Goal: Task Accomplishment & Management: Use online tool/utility

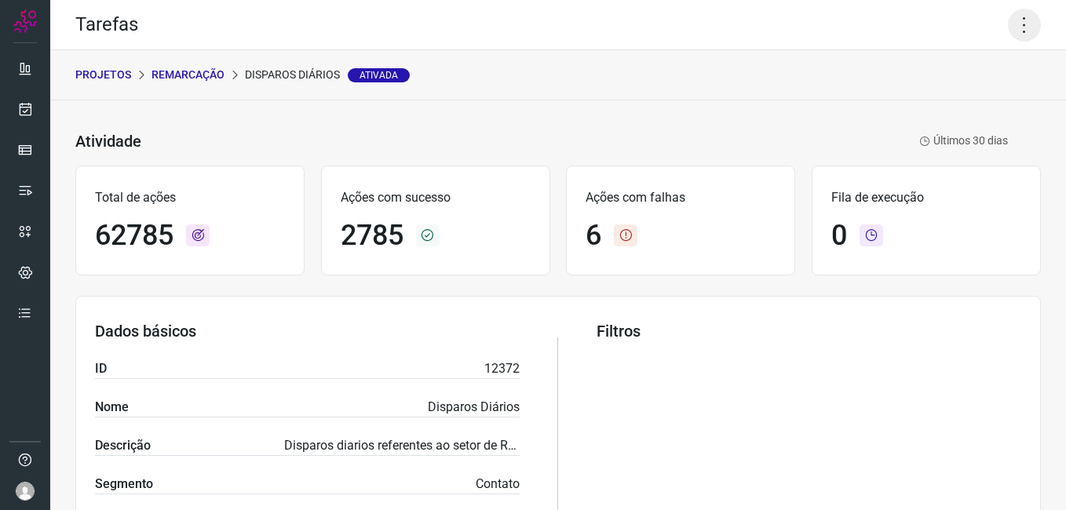
click at [1008, 36] on icon at bounding box center [1024, 25] width 33 height 33
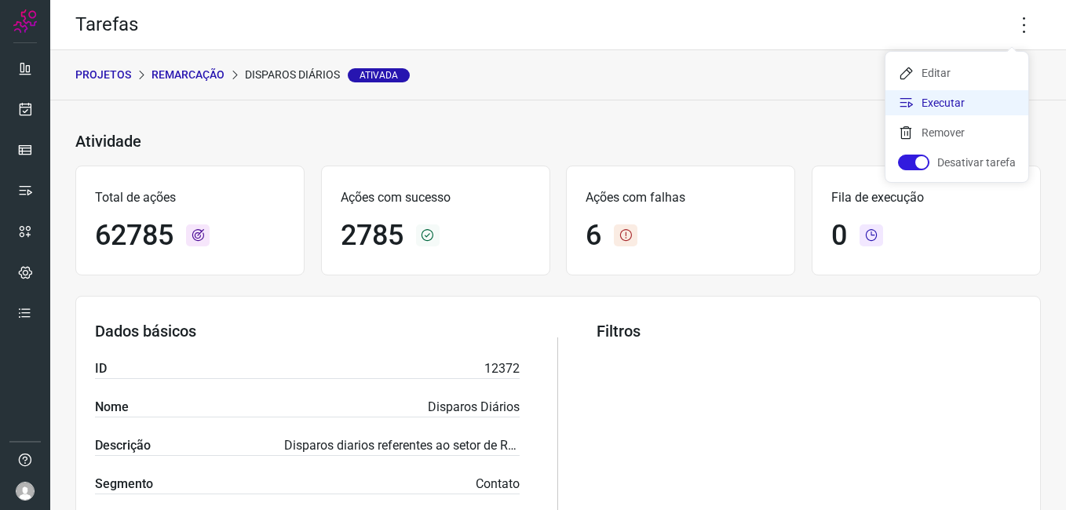
click at [932, 104] on li "Executar" at bounding box center [956, 102] width 143 height 25
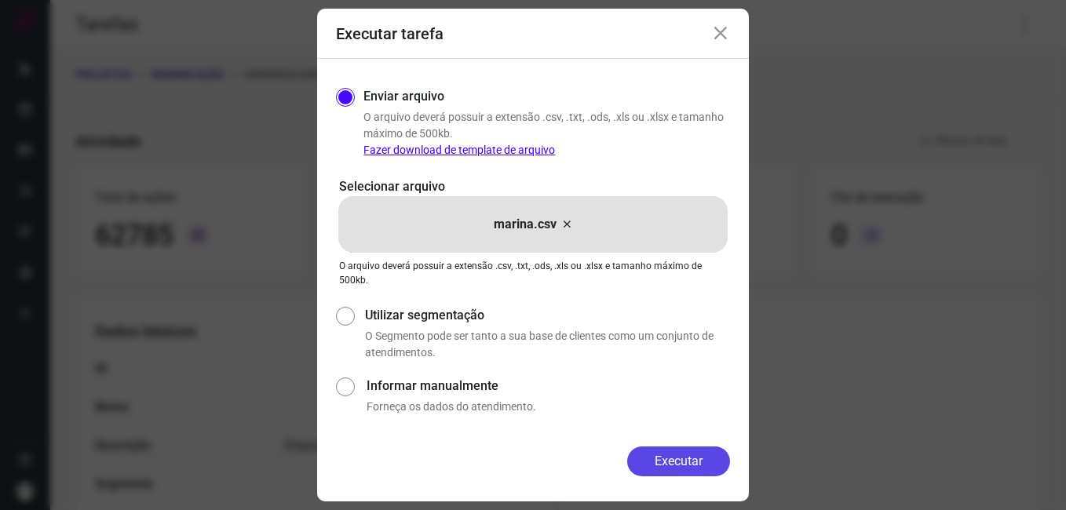
click at [670, 463] on button "Executar" at bounding box center [678, 462] width 103 height 30
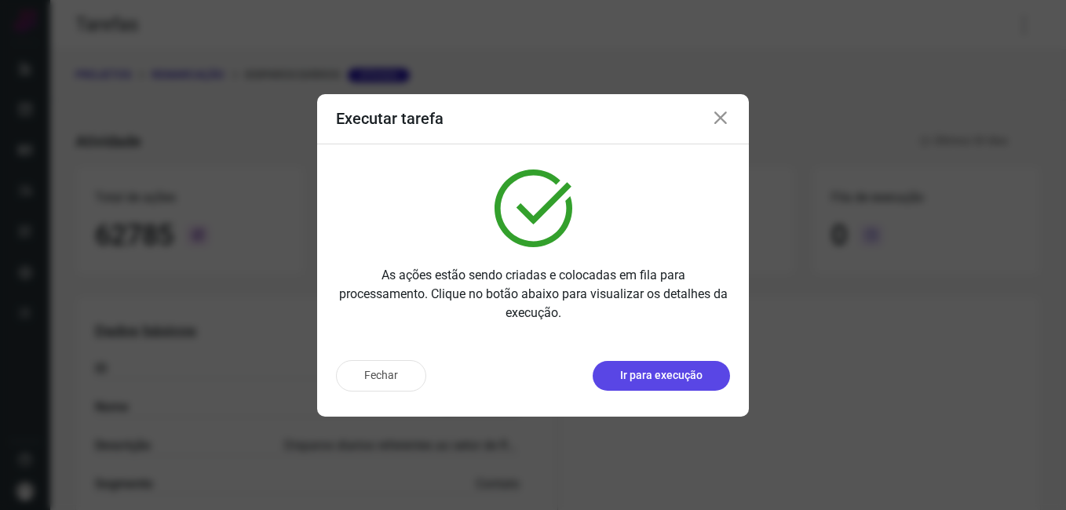
click at [674, 383] on p "Ir para execução" at bounding box center [661, 375] width 82 height 16
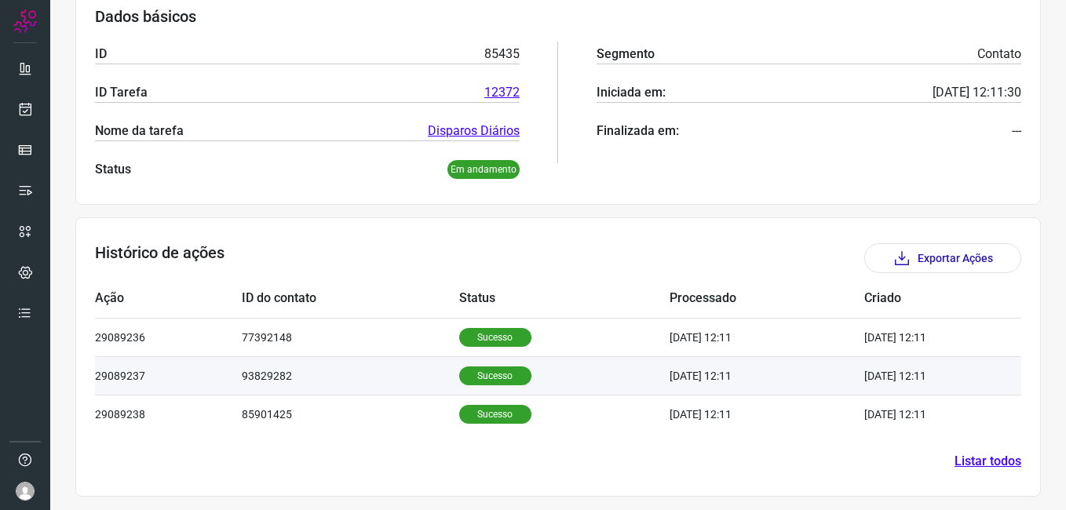
scroll to position [253, 0]
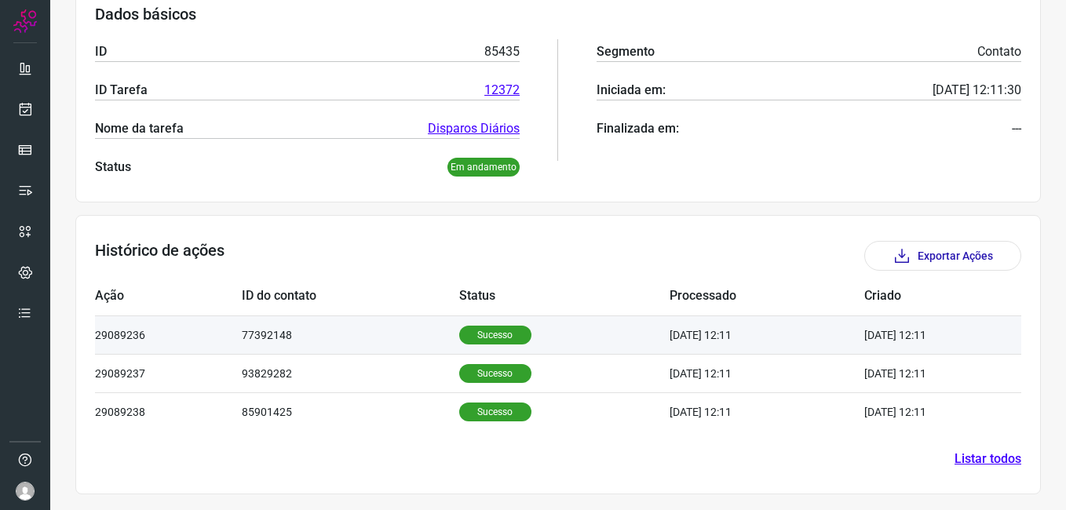
click at [483, 336] on p "Sucesso" at bounding box center [495, 335] width 72 height 19
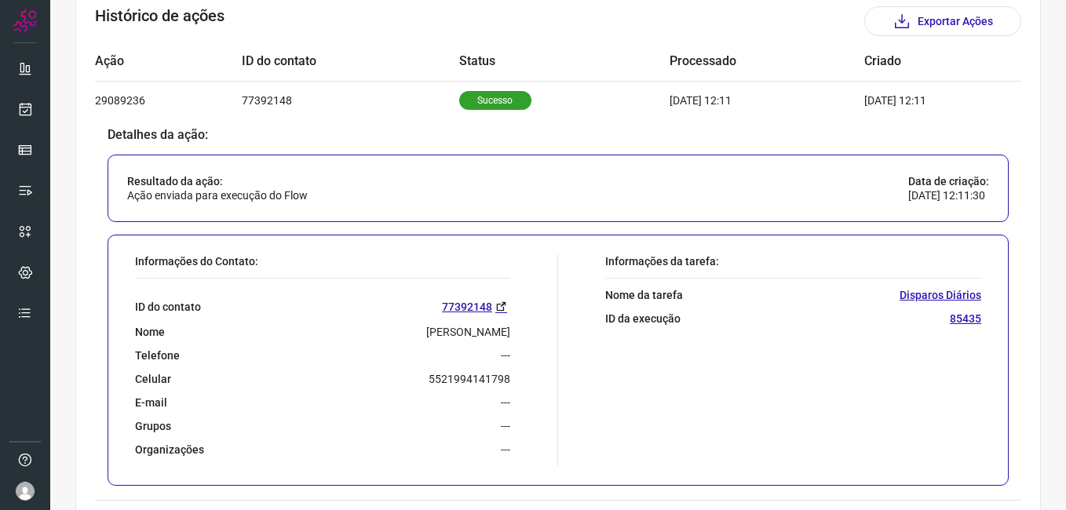
scroll to position [488, 0]
drag, startPoint x: 437, startPoint y: 385, endPoint x: 500, endPoint y: 385, distance: 62.8
click at [500, 385] on p "5521994141798" at bounding box center [470, 378] width 82 height 14
drag, startPoint x: 500, startPoint y: 385, endPoint x: 493, endPoint y: 381, distance: 8.1
click at [511, 381] on div "Informações do Contato: ID do contato 77392148 Nome JOSE JULIO NETO Telefone --…" at bounding box center [342, 360] width 431 height 212
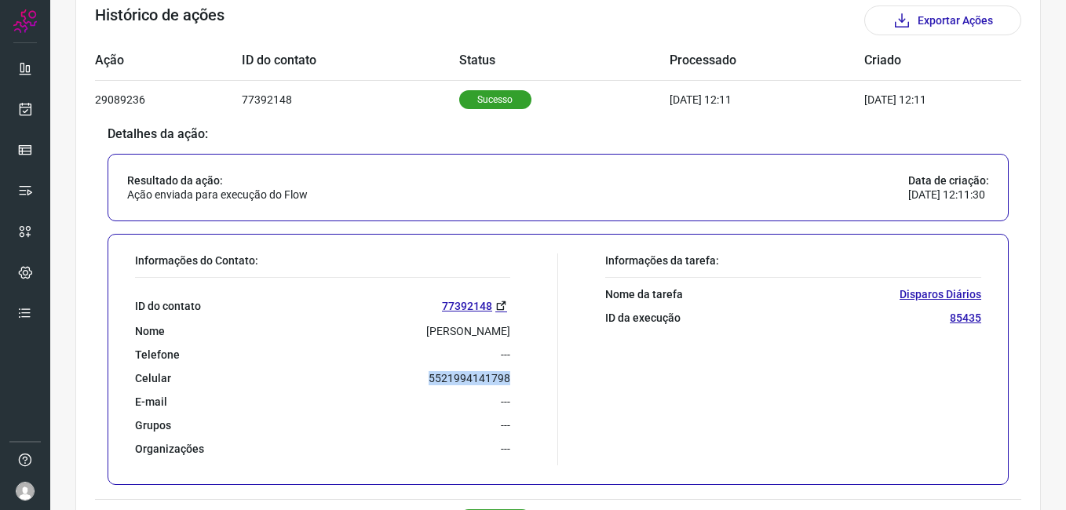
drag, startPoint x: 426, startPoint y: 378, endPoint x: 513, endPoint y: 378, distance: 87.1
click at [513, 378] on div "Informações do Contato: ID do contato 77392148 Nome JOSE JULIO NETO Telefone --…" at bounding box center [342, 360] width 431 height 212
drag, startPoint x: 513, startPoint y: 378, endPoint x: 471, endPoint y: 378, distance: 42.4
copy p "5521994141798"
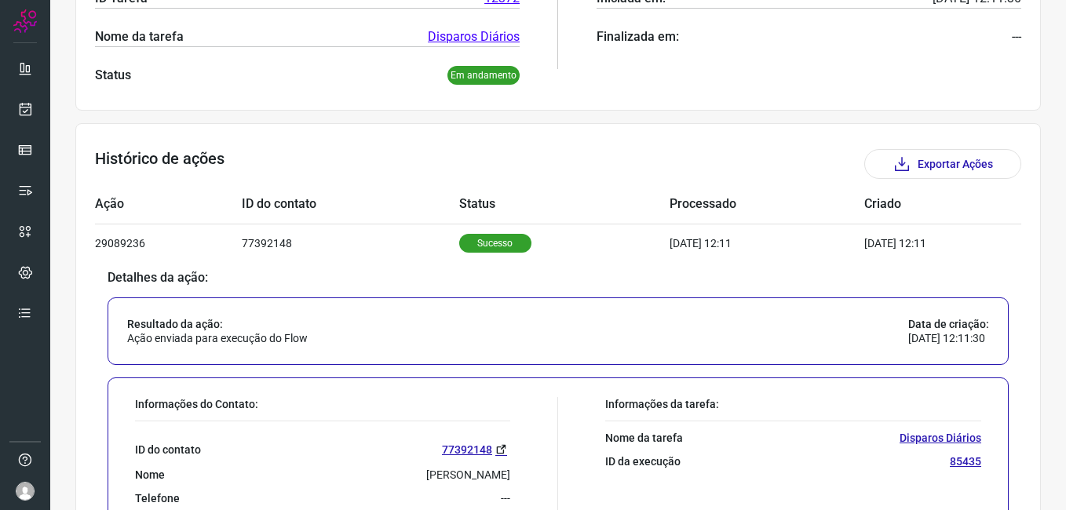
scroll to position [0, 0]
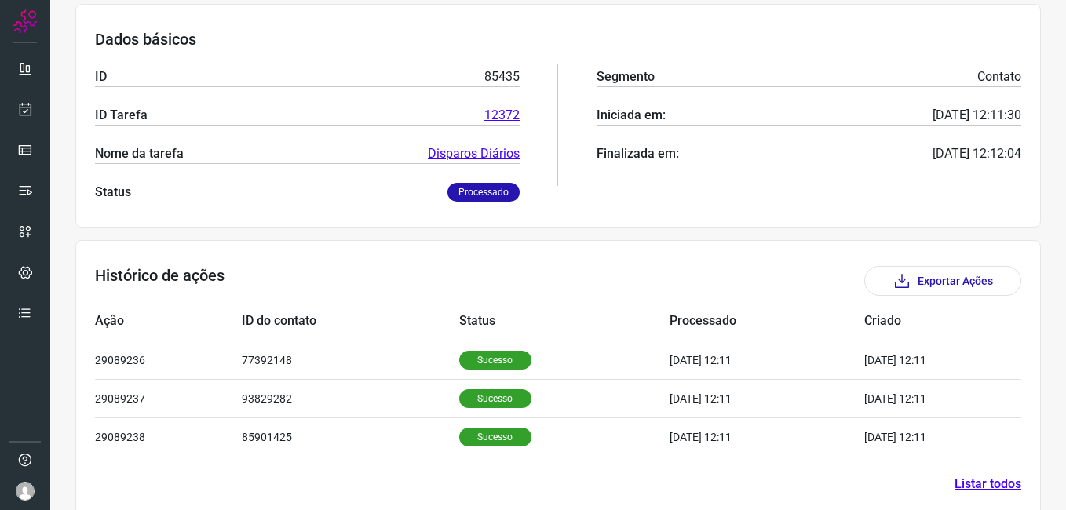
scroll to position [253, 0]
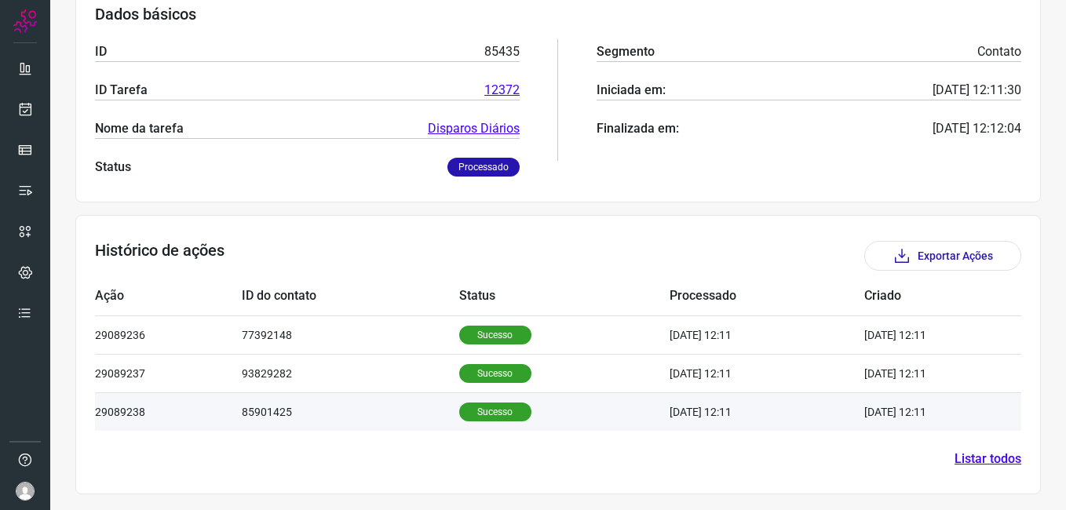
click at [459, 421] on p "Sucesso" at bounding box center [495, 412] width 72 height 19
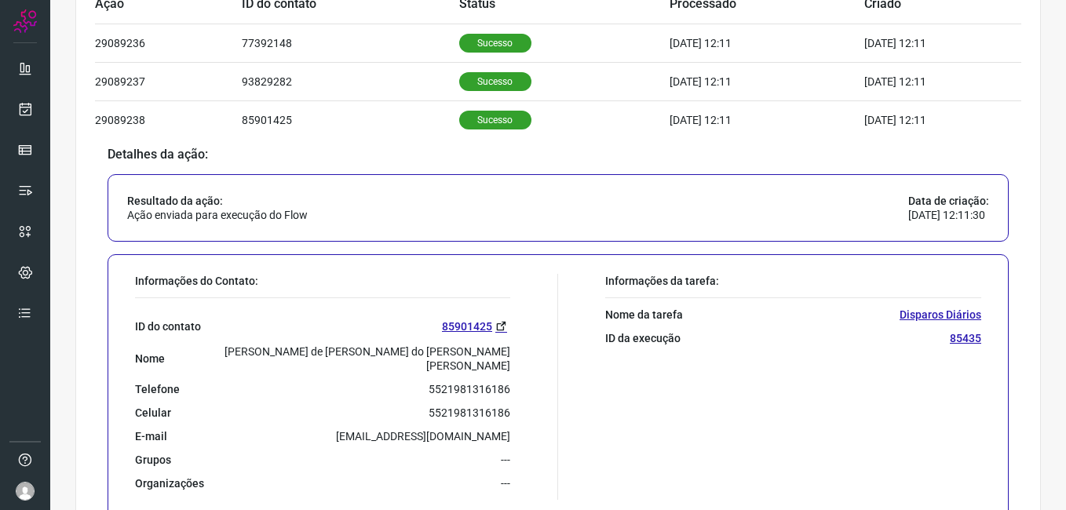
scroll to position [633, 0]
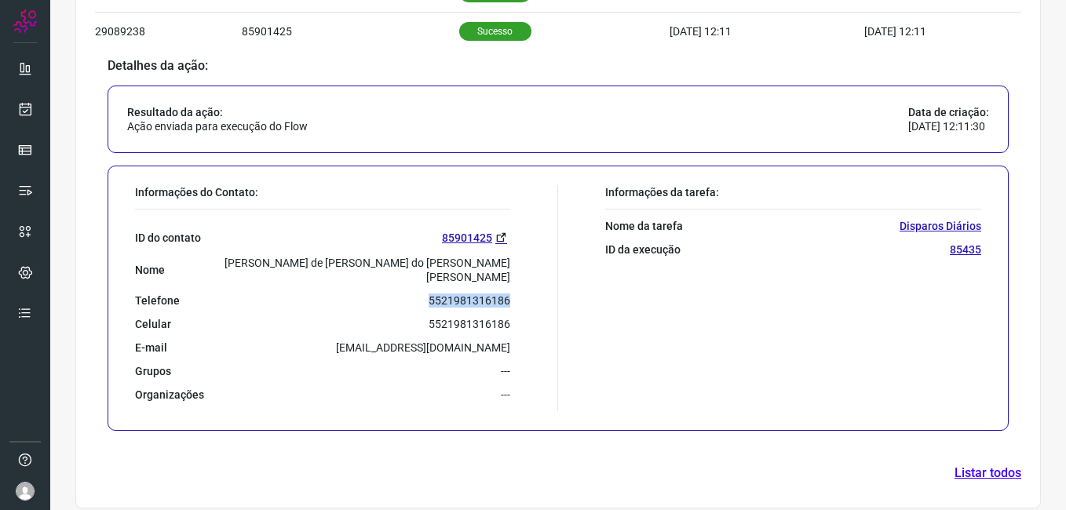
drag, startPoint x: 424, startPoint y: 286, endPoint x: 505, endPoint y: 288, distance: 81.7
click at [505, 288] on div "Informações do Contato: ID do contato 85901425 Nome Maria de Fatima do Nascimen…" at bounding box center [342, 298] width 431 height 226
drag, startPoint x: 505, startPoint y: 288, endPoint x: 486, endPoint y: 289, distance: 19.6
copy p "5521981316186"
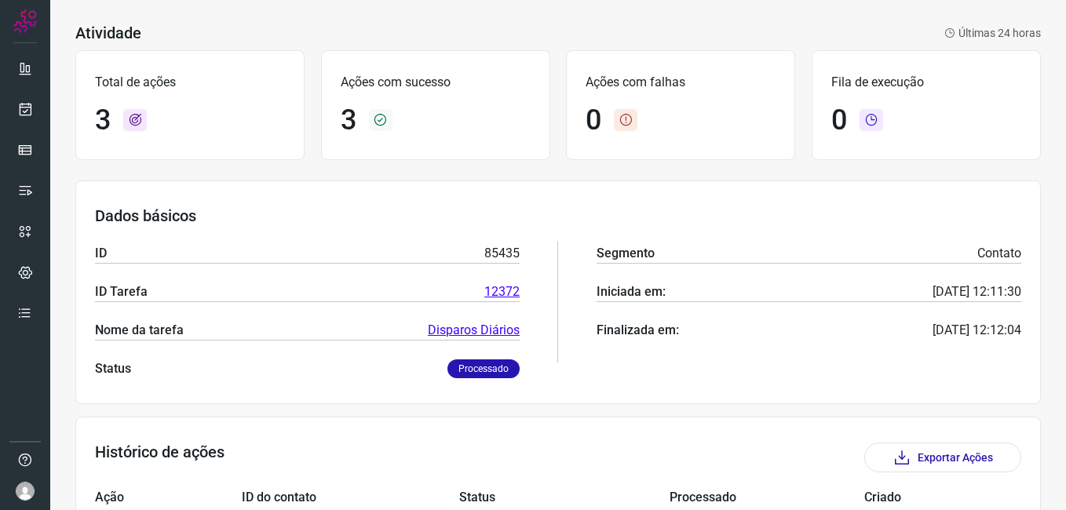
scroll to position [0, 0]
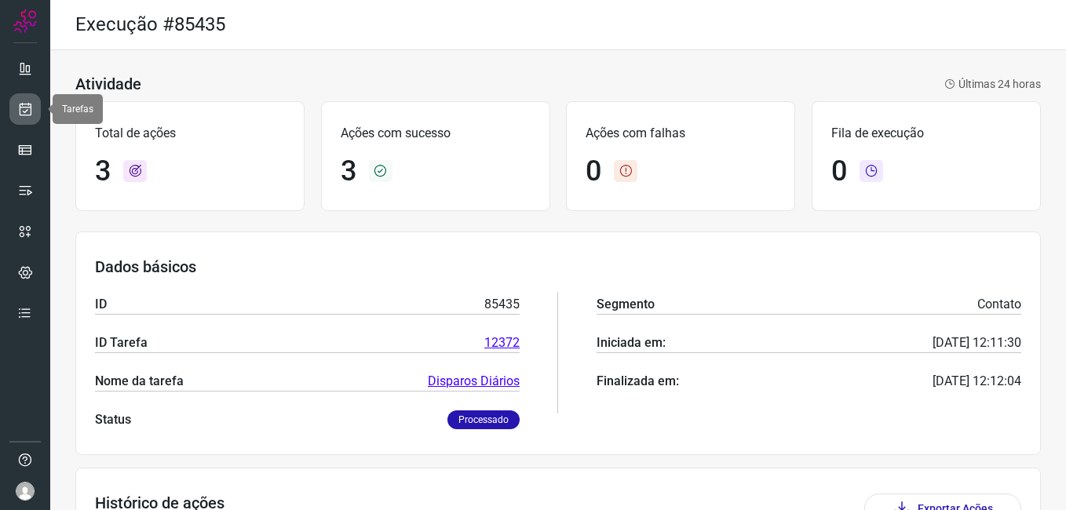
click at [24, 112] on icon at bounding box center [25, 109] width 16 height 16
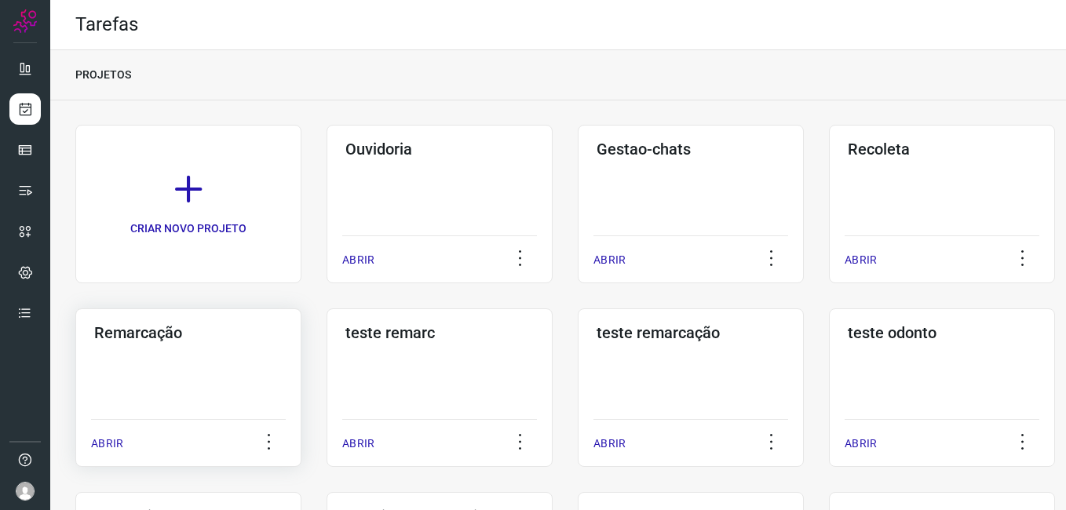
click at [198, 348] on div "Remarcação ABRIR" at bounding box center [188, 387] width 226 height 159
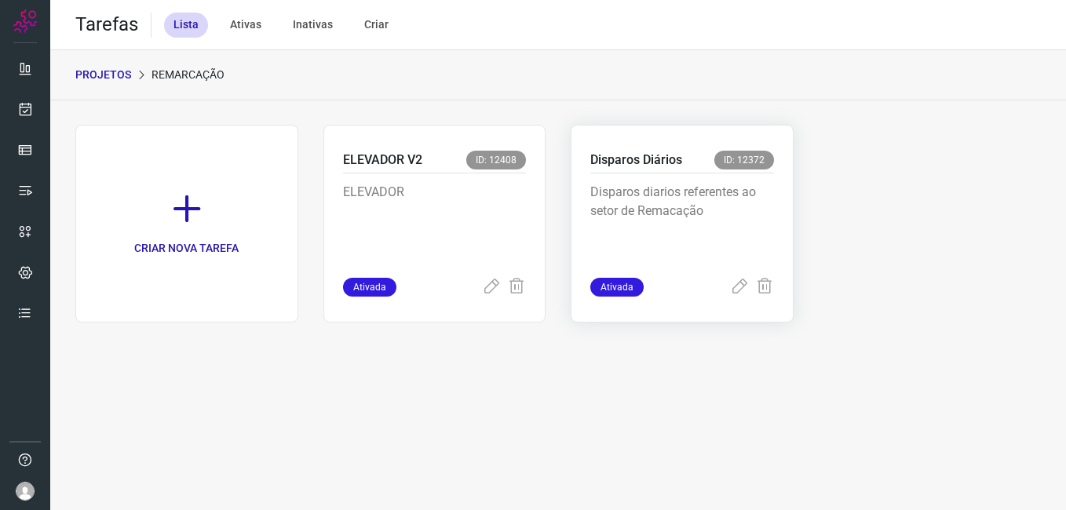
click at [687, 235] on p "Disparos diarios referentes ao setor de Remacação" at bounding box center [682, 222] width 184 height 78
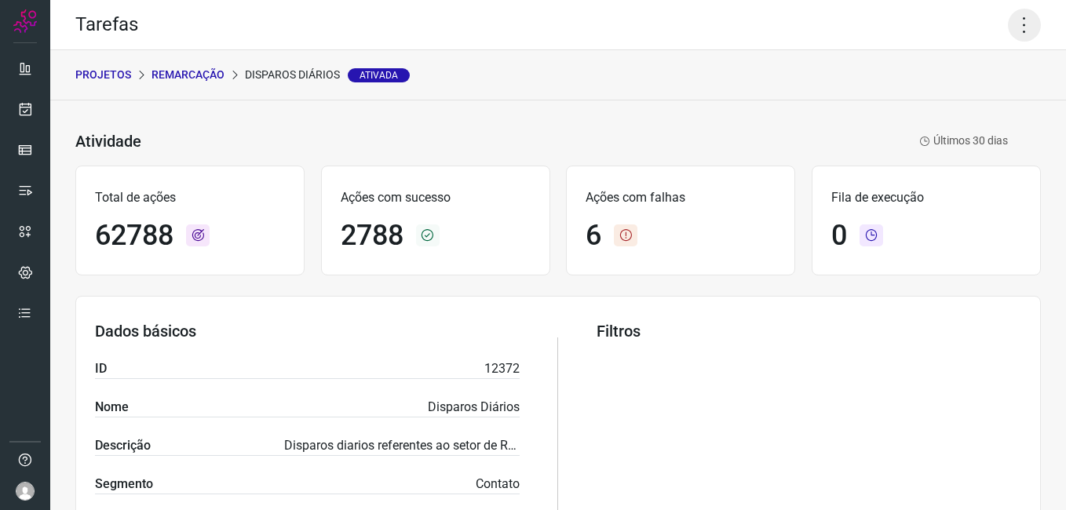
click at [1012, 31] on icon at bounding box center [1024, 25] width 33 height 33
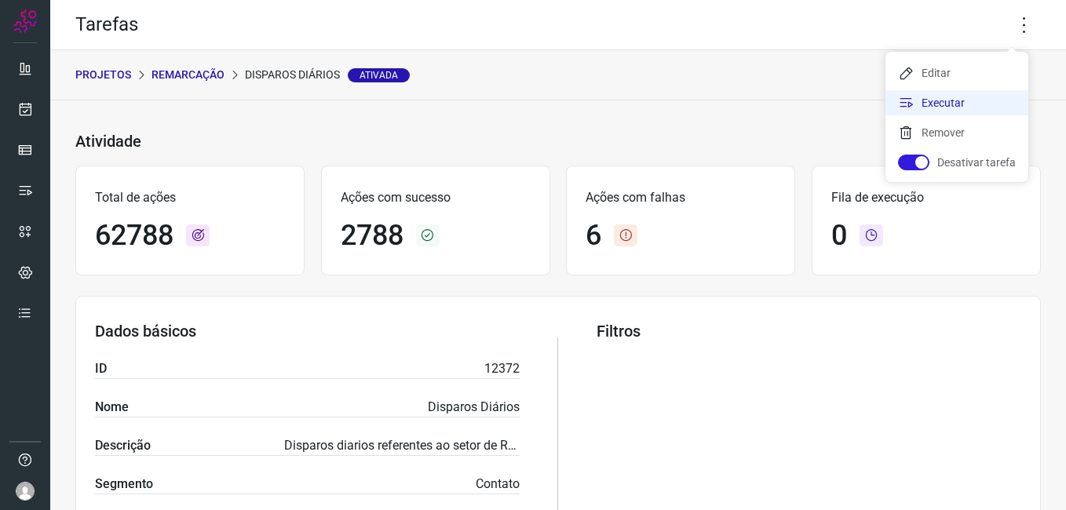
click at [974, 100] on li "Executar" at bounding box center [956, 102] width 143 height 25
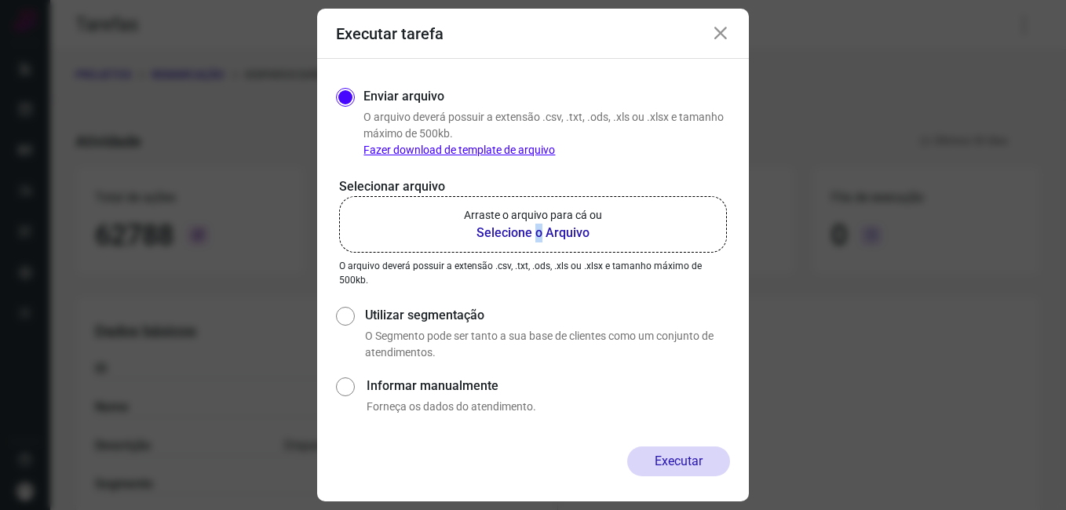
click at [542, 232] on b "Selecione o Arquivo" at bounding box center [533, 233] width 138 height 19
click at [0, 0] on input "Arraste o arquivo para cá ou Selecione o Arquivo" at bounding box center [0, 0] width 0 height 0
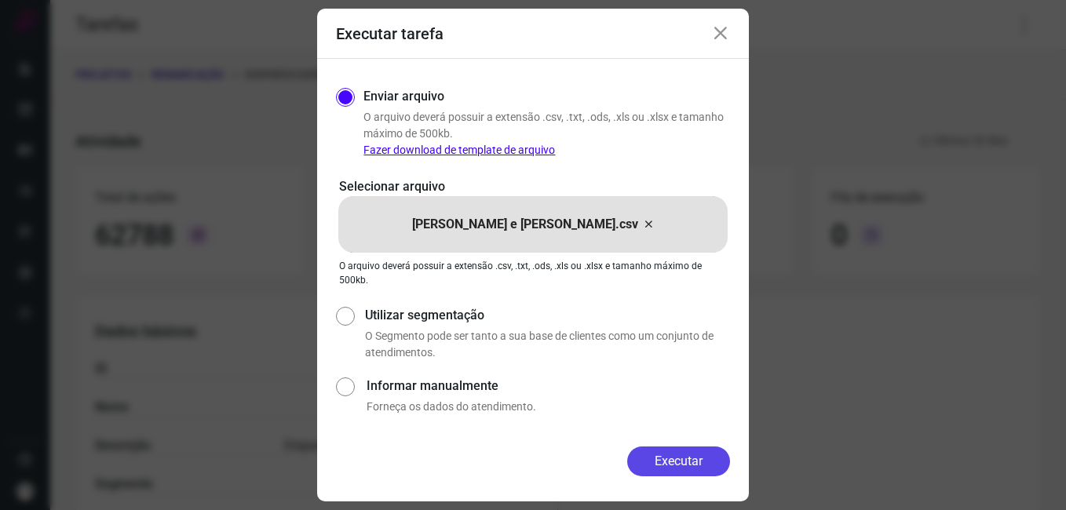
click at [695, 458] on button "Executar" at bounding box center [678, 462] width 103 height 30
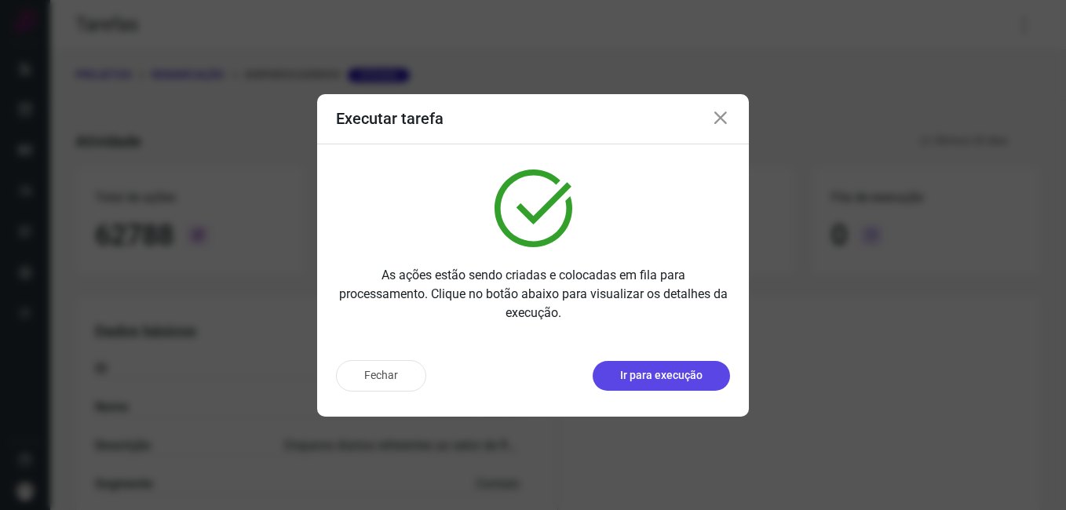
click at [639, 375] on p "Ir para execução" at bounding box center [661, 375] width 82 height 16
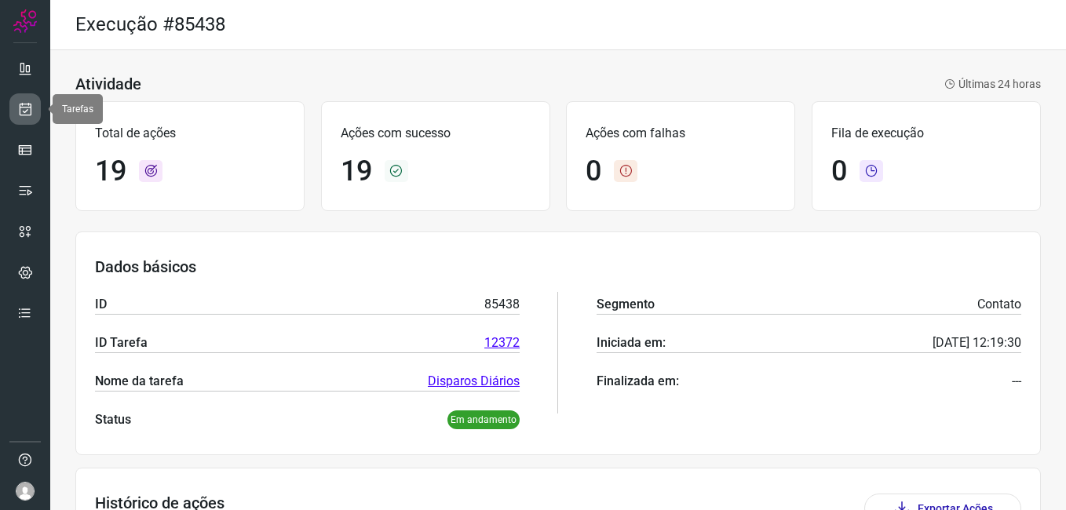
click at [24, 108] on icon at bounding box center [25, 109] width 16 height 16
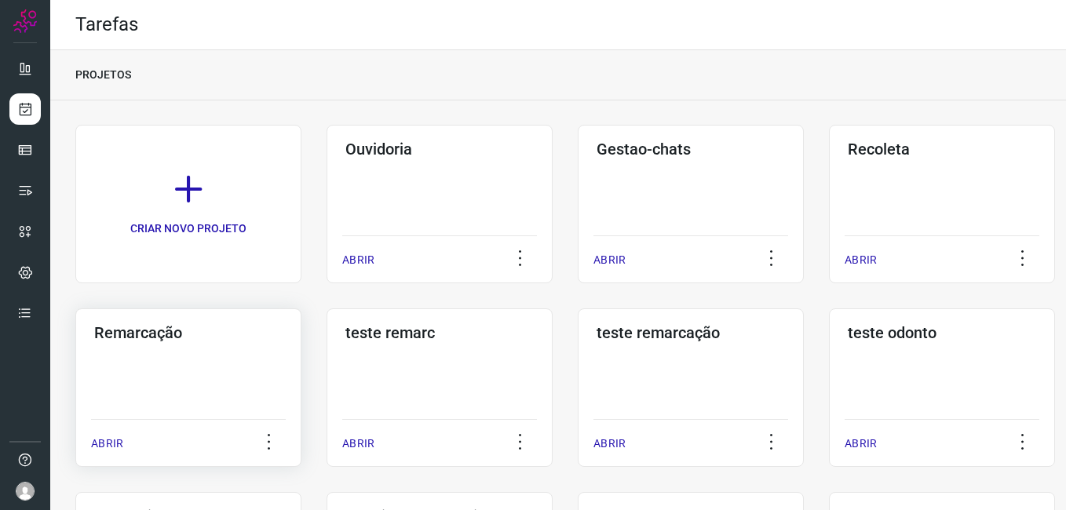
click at [206, 364] on div "Remarcação ABRIR" at bounding box center [188, 387] width 226 height 159
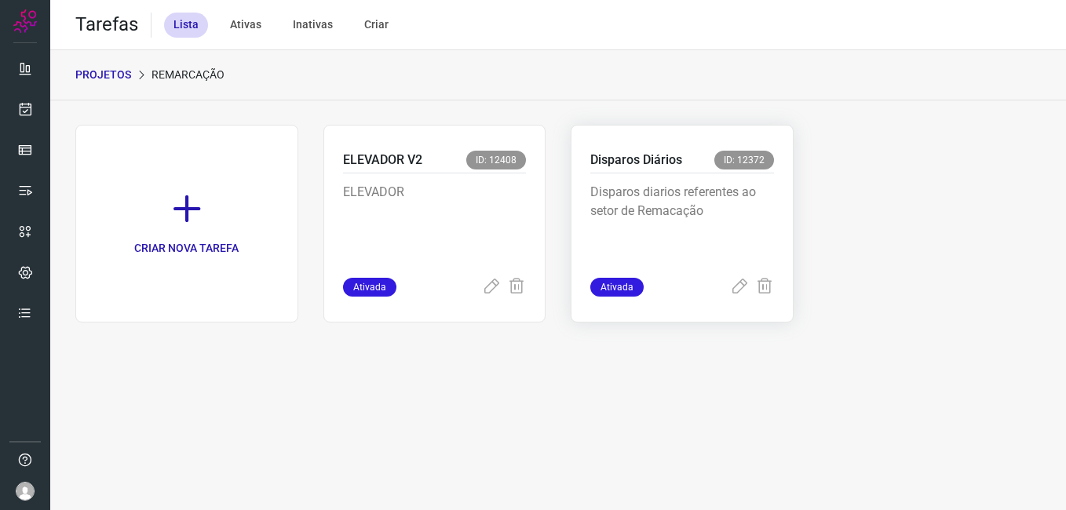
click at [717, 160] on span "ID: 12372" at bounding box center [744, 160] width 60 height 19
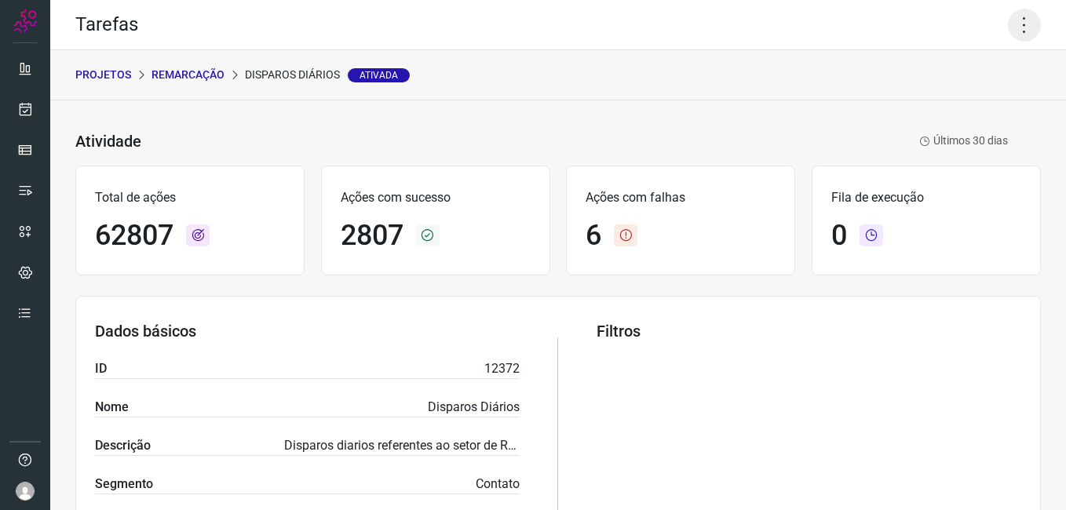
click at [1012, 39] on icon at bounding box center [1024, 25] width 33 height 33
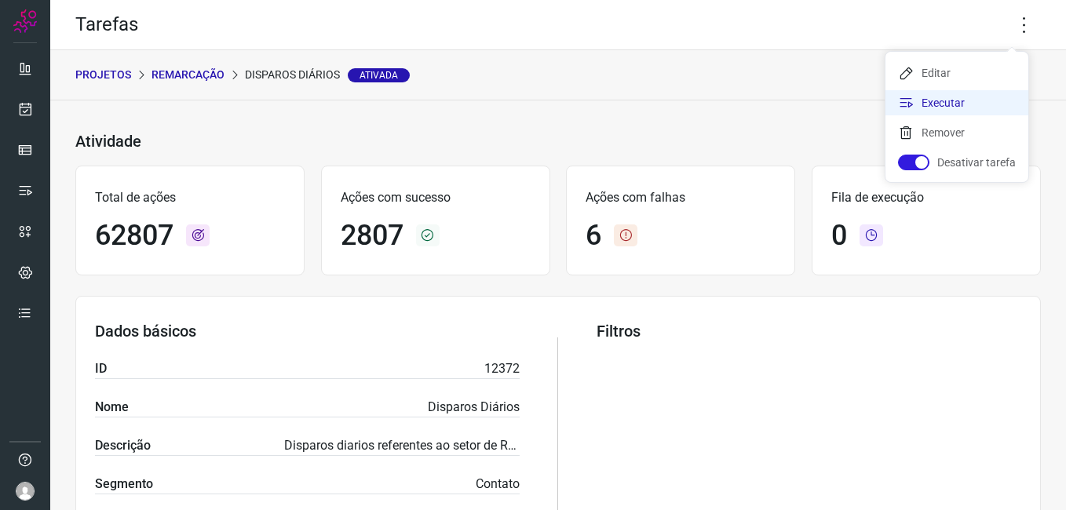
click at [921, 99] on li "Executar" at bounding box center [956, 102] width 143 height 25
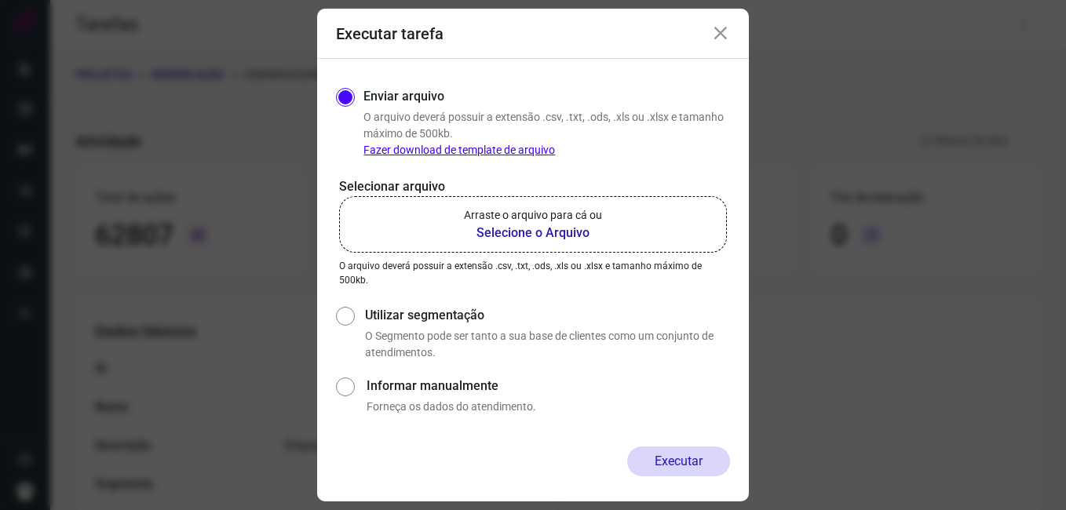
click at [510, 221] on p "Arraste o arquivo para cá ou" at bounding box center [533, 215] width 138 height 16
click at [0, 0] on input "Arraste o arquivo para cá ou Selecione o Arquivo" at bounding box center [0, 0] width 0 height 0
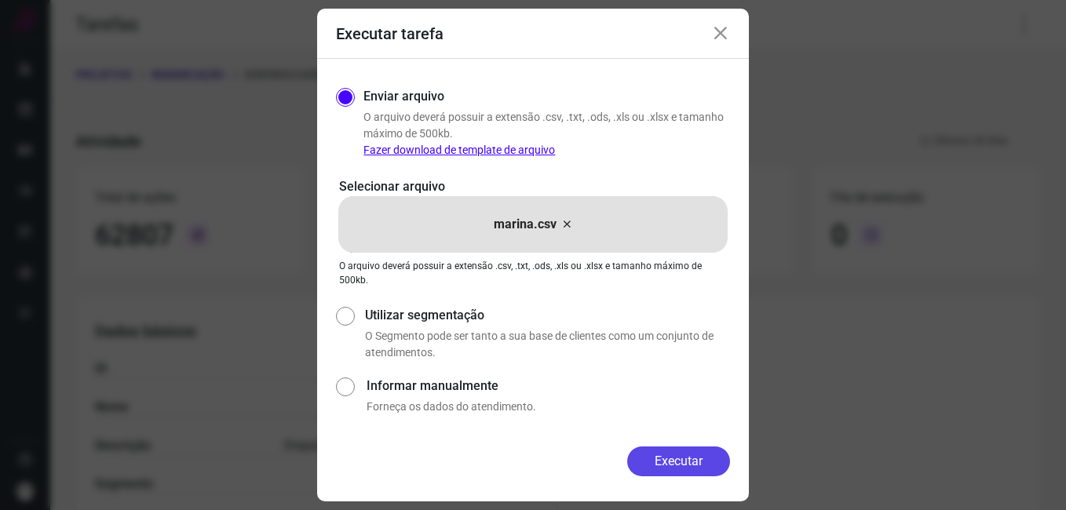
click at [669, 461] on button "Executar" at bounding box center [678, 462] width 103 height 30
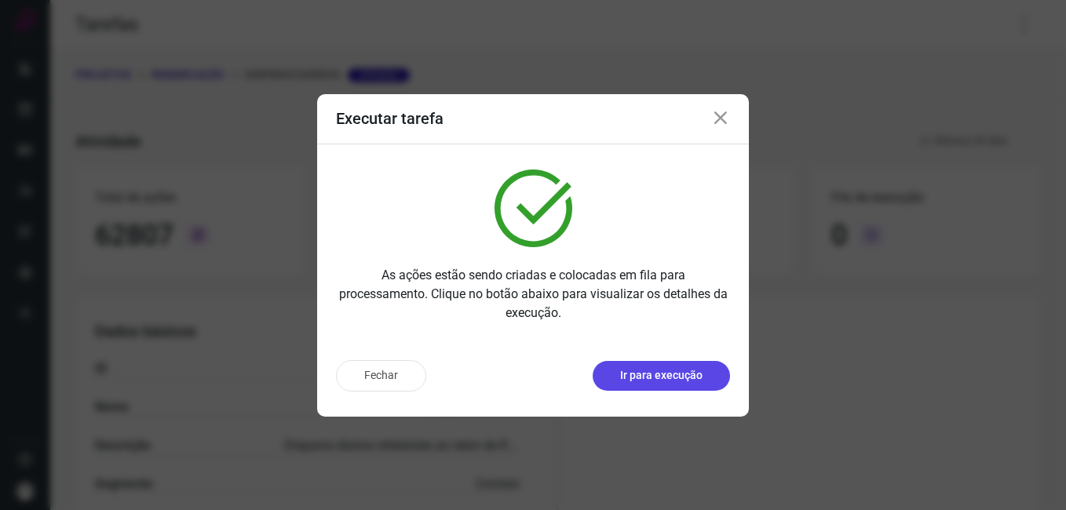
click at [659, 381] on p "Ir para execução" at bounding box center [661, 375] width 82 height 16
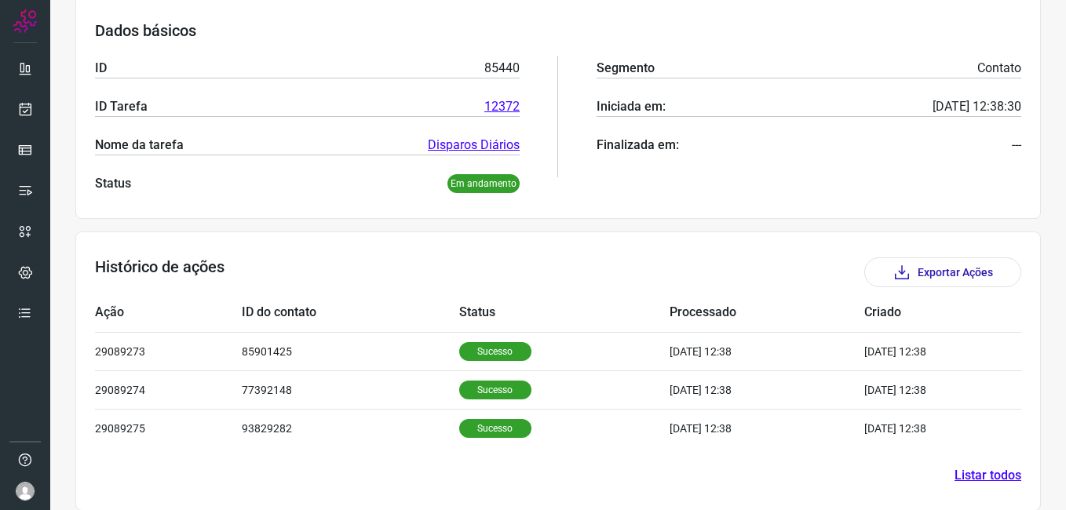
scroll to position [253, 0]
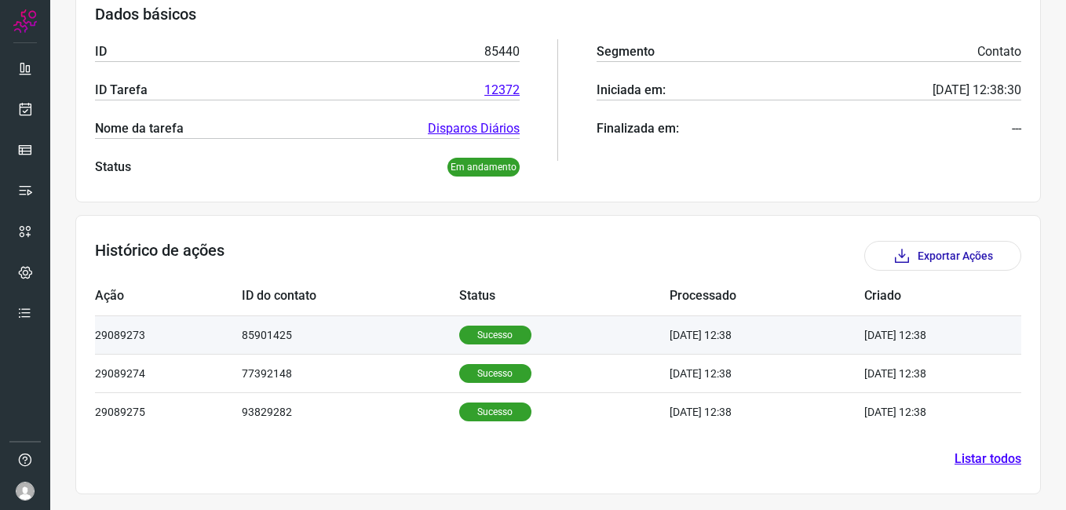
click at [468, 338] on p "Sucesso" at bounding box center [495, 335] width 72 height 19
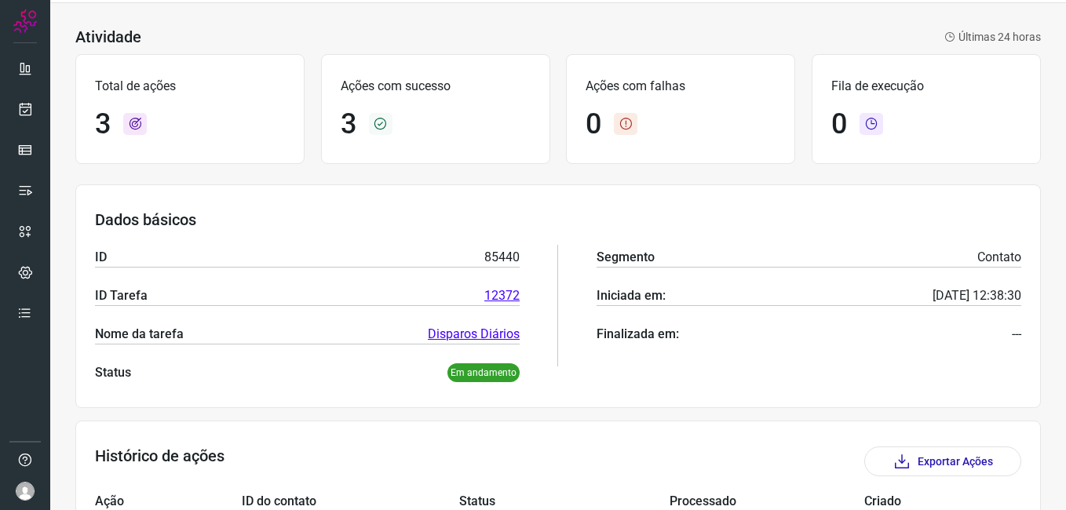
scroll to position [0, 0]
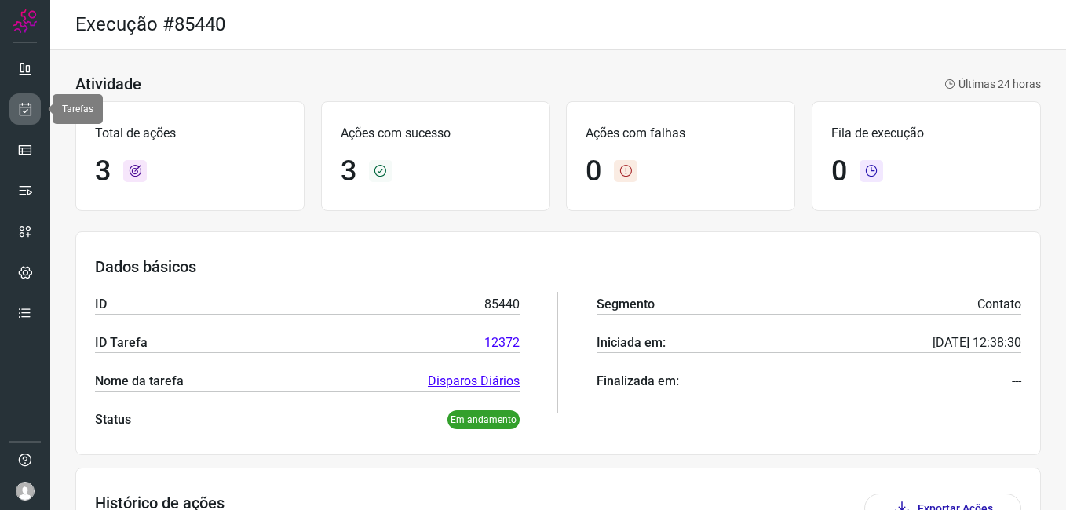
click at [27, 111] on icon at bounding box center [25, 109] width 16 height 16
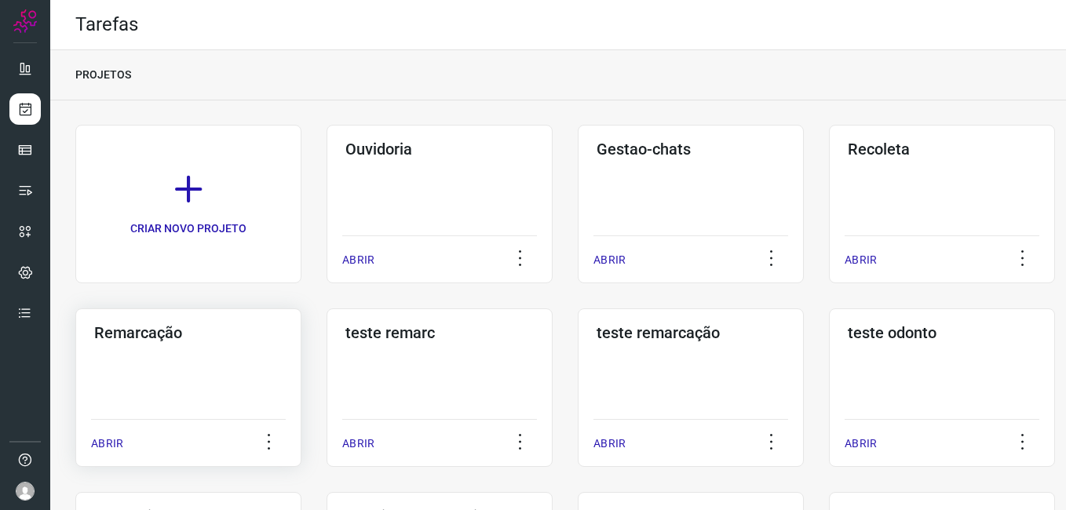
click at [194, 356] on div "Remarcação ABRIR" at bounding box center [188, 387] width 226 height 159
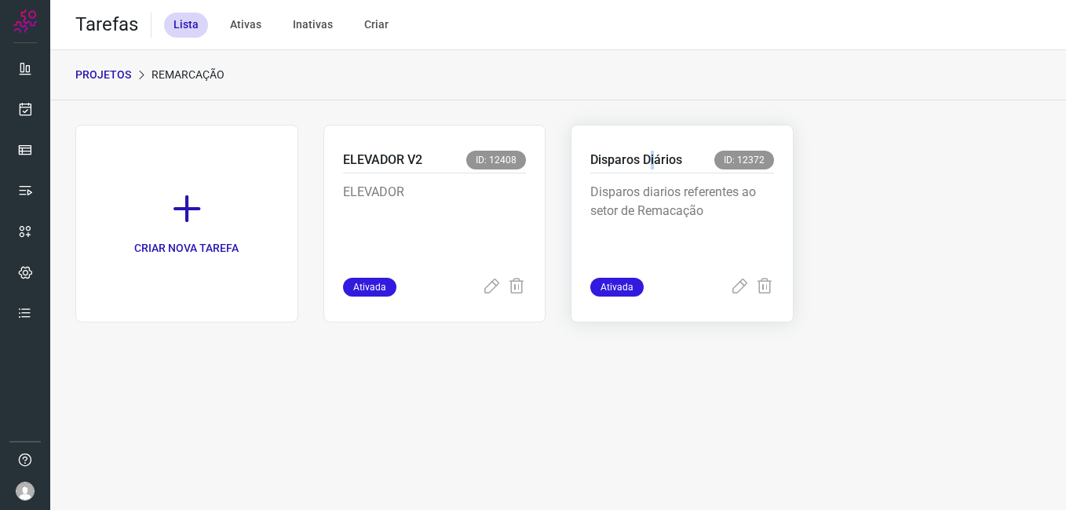
click at [654, 160] on p "Disparos Diários" at bounding box center [636, 160] width 92 height 19
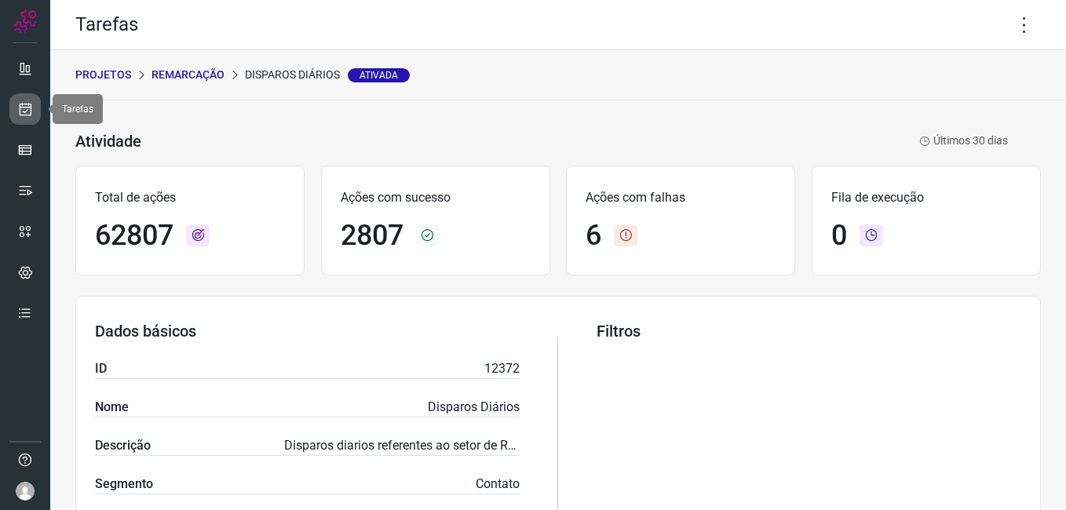
click at [17, 106] on icon at bounding box center [25, 109] width 16 height 16
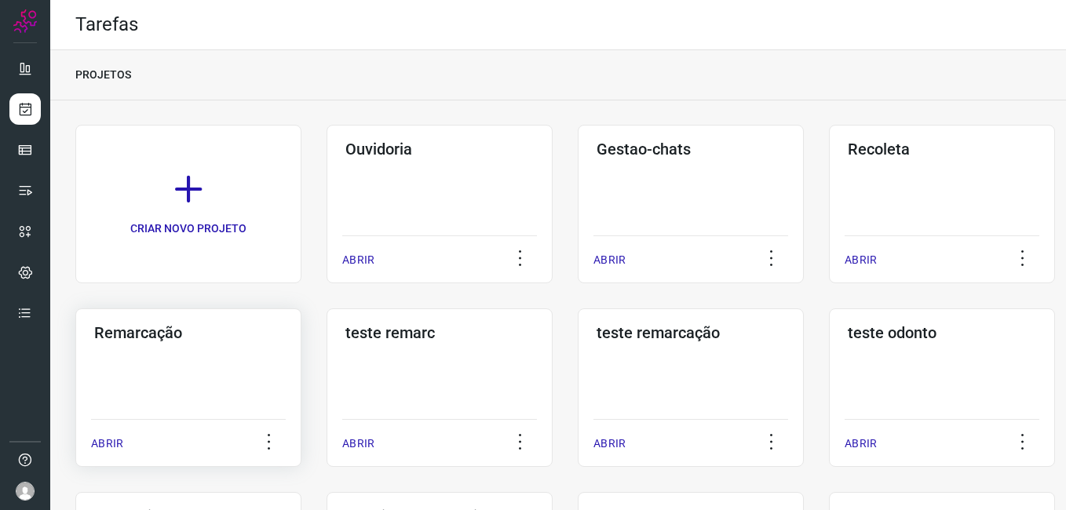
drag, startPoint x: 245, startPoint y: 326, endPoint x: 238, endPoint y: 334, distance: 11.2
click at [243, 330] on h3 "Remarcação" at bounding box center [188, 332] width 188 height 19
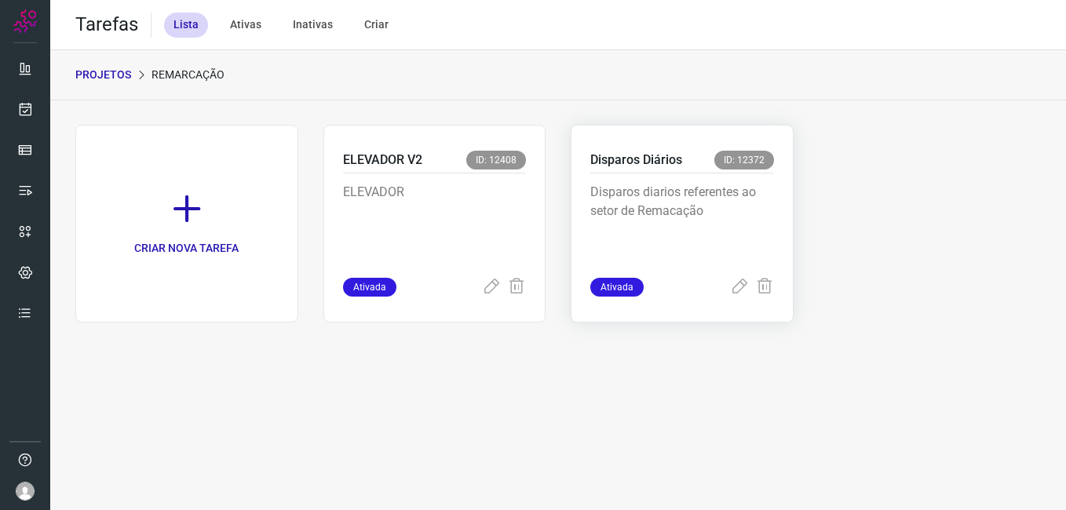
click at [653, 204] on p "Disparos diarios referentes ao setor de Remacação" at bounding box center [682, 222] width 184 height 78
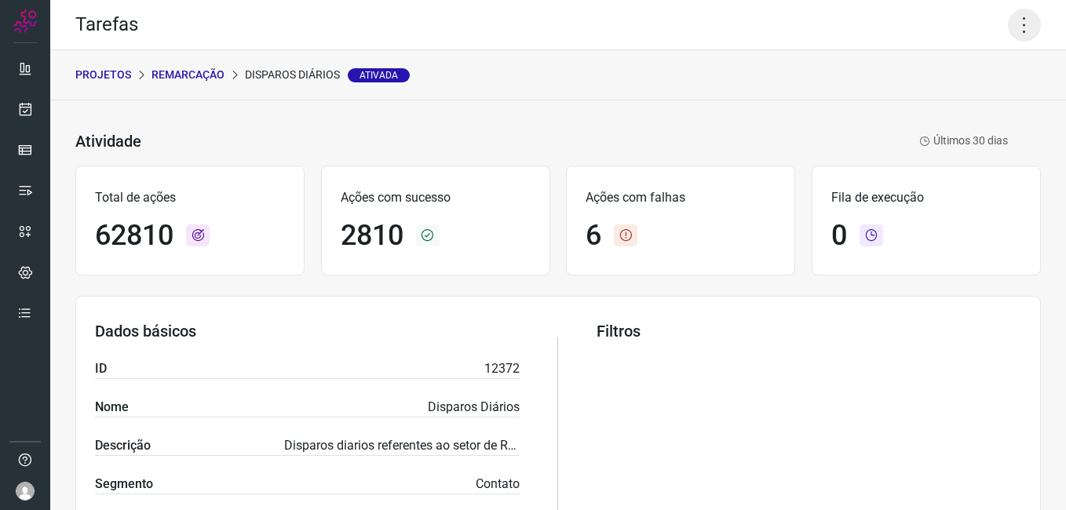
click at [1008, 40] on icon at bounding box center [1024, 25] width 33 height 33
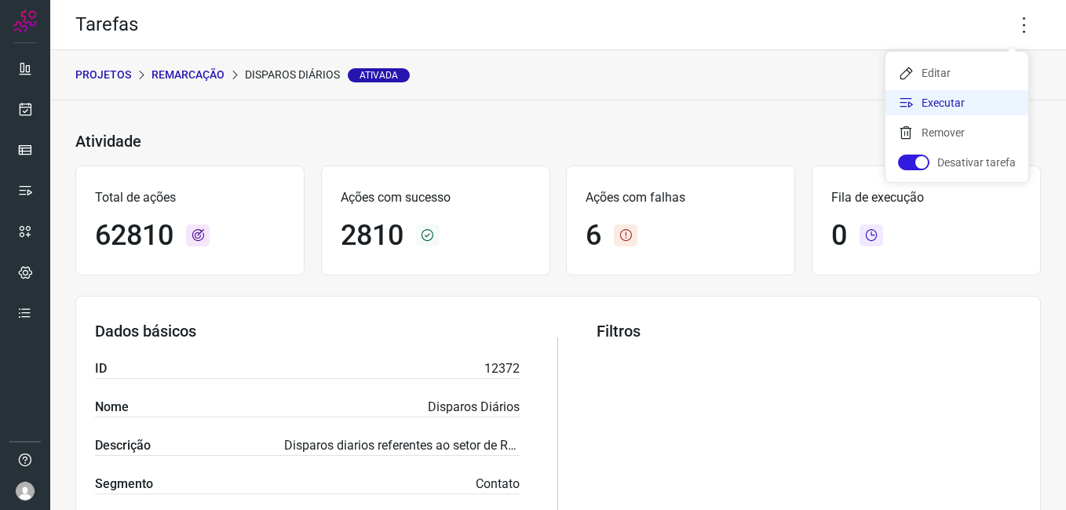
click at [969, 100] on li "Executar" at bounding box center [956, 102] width 143 height 25
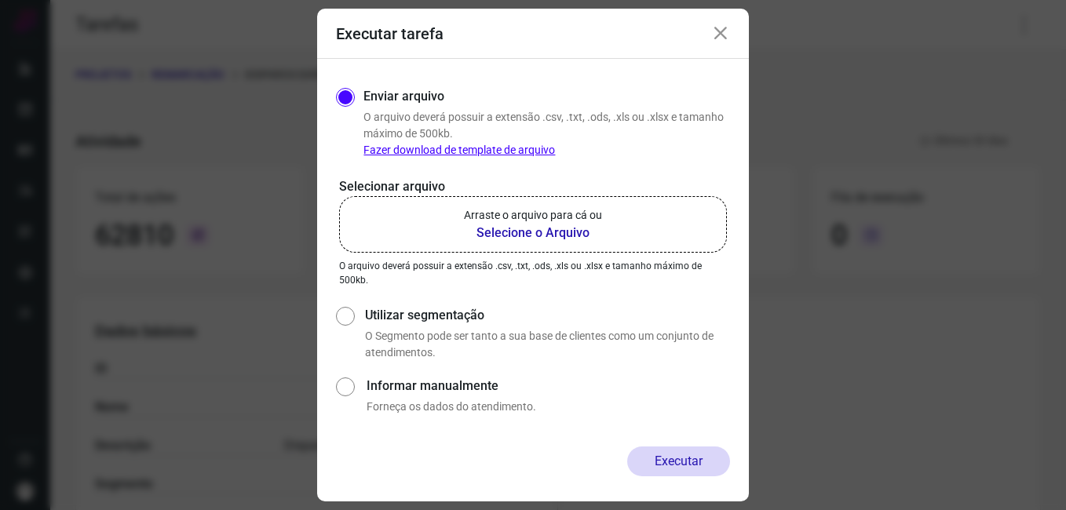
click at [532, 235] on b "Selecione o Arquivo" at bounding box center [533, 233] width 138 height 19
click at [0, 0] on input "Arraste o arquivo para cá ou Selecione o Arquivo" at bounding box center [0, 0] width 0 height 0
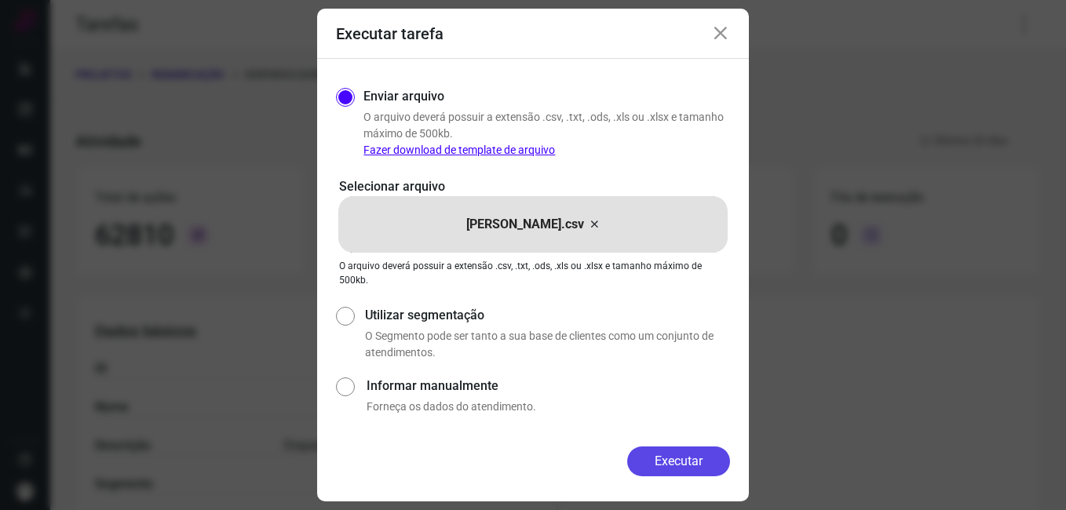
click at [688, 469] on button "Executar" at bounding box center [678, 462] width 103 height 30
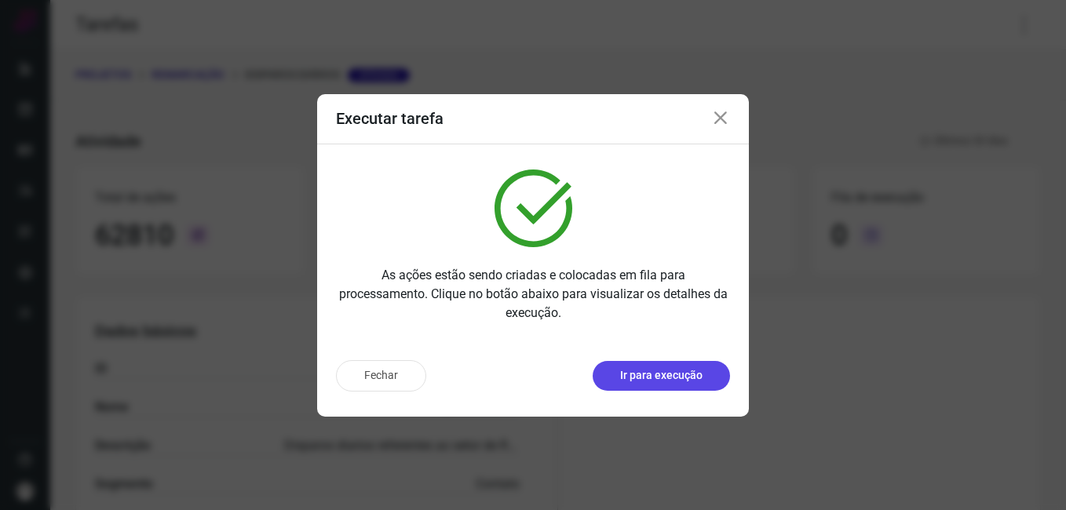
click at [655, 374] on p "Ir para execução" at bounding box center [661, 375] width 82 height 16
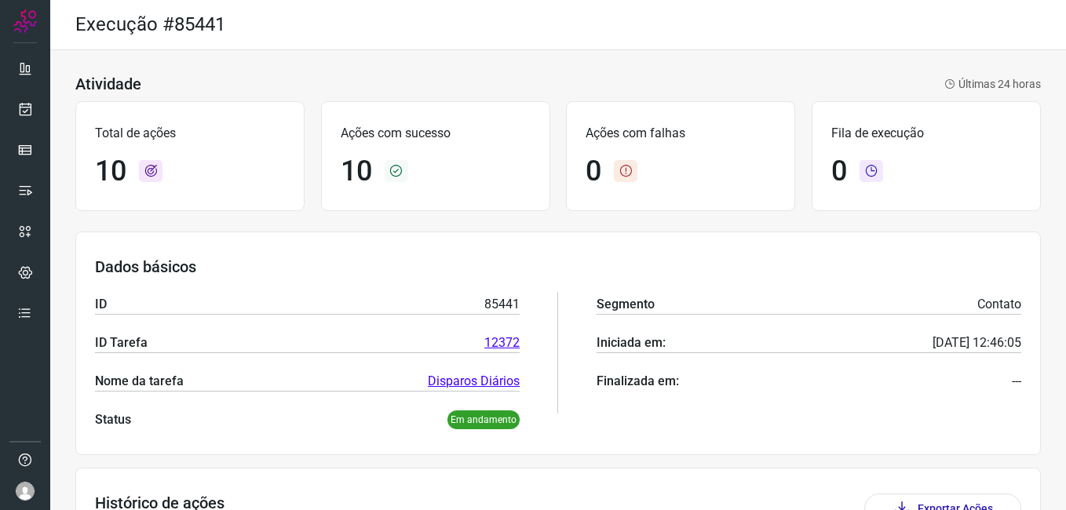
click at [26, 127] on ul at bounding box center [24, 196] width 31 height 286
click at [31, 113] on icon at bounding box center [25, 109] width 16 height 16
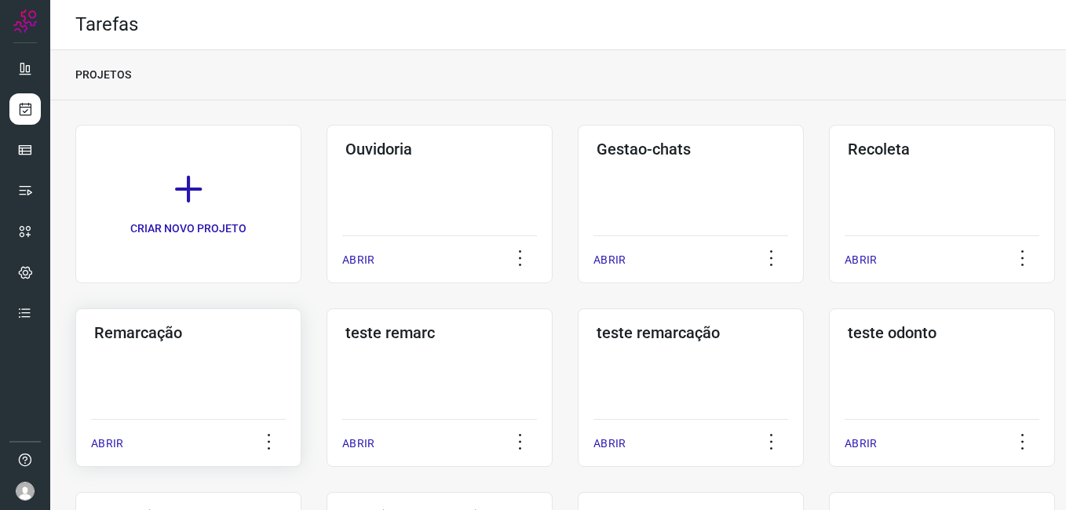
click at [183, 354] on div "Remarcação ABRIR" at bounding box center [188, 387] width 226 height 159
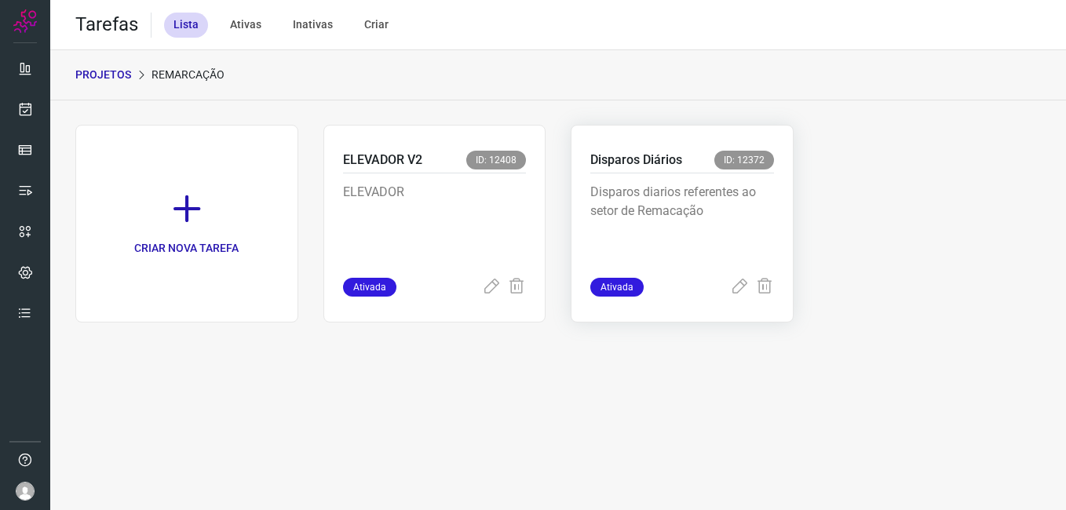
click at [757, 202] on p "Disparos diarios referentes ao setor de Remacação" at bounding box center [682, 222] width 184 height 78
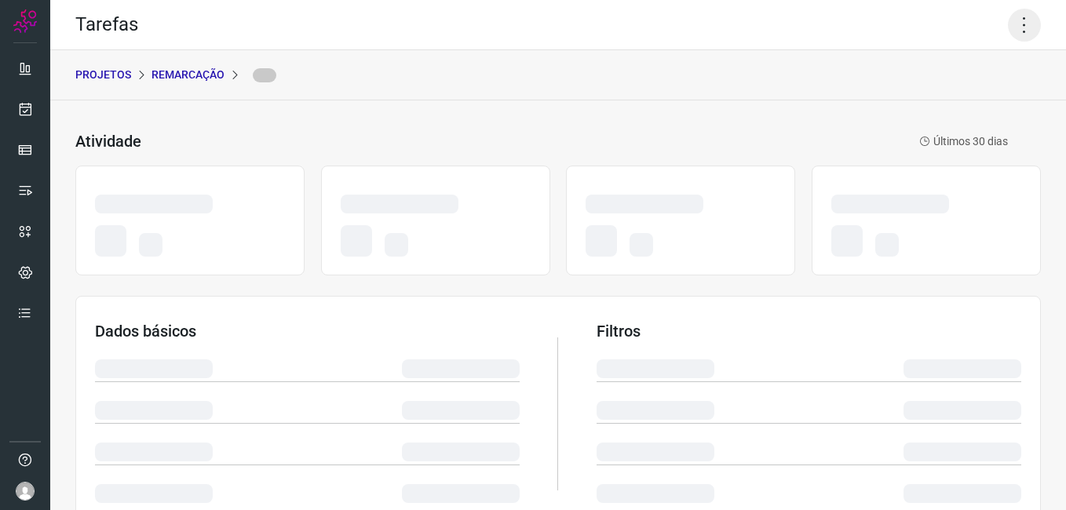
click at [1008, 23] on icon at bounding box center [1024, 25] width 33 height 33
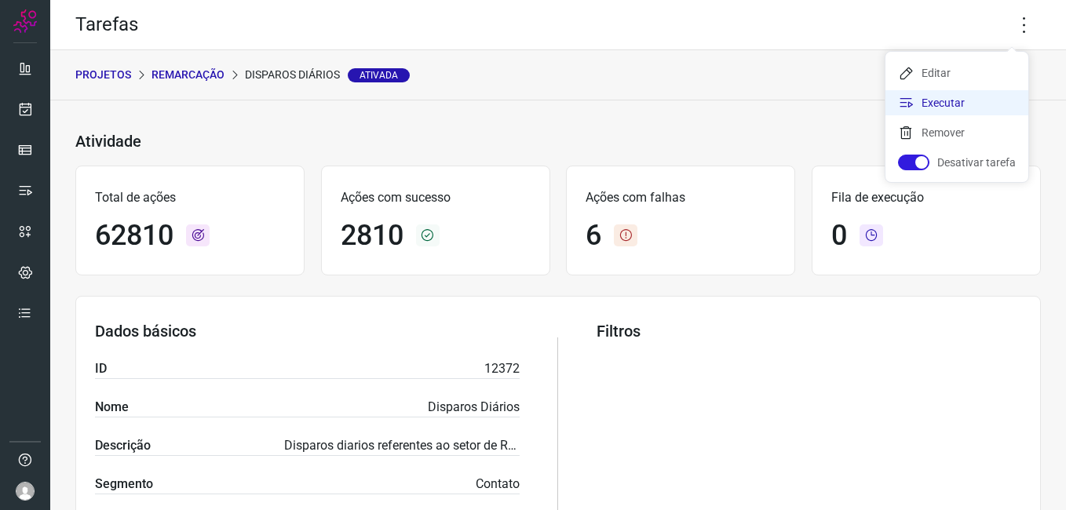
click at [926, 101] on li "Executar" at bounding box center [956, 102] width 143 height 25
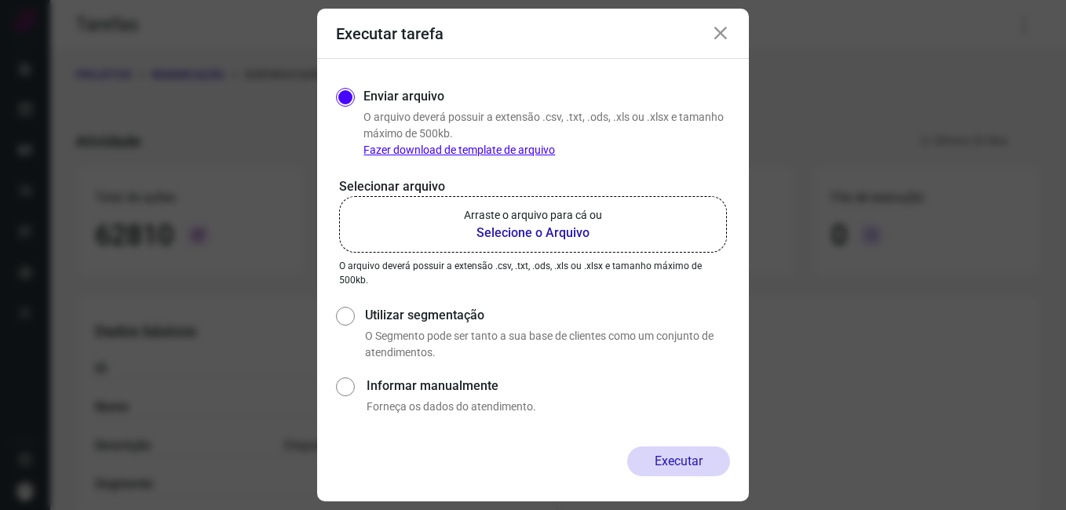
click at [564, 236] on b "Selecione o Arquivo" at bounding box center [533, 233] width 138 height 19
click at [0, 0] on input "Arraste o arquivo para cá ou Selecione o Arquivo" at bounding box center [0, 0] width 0 height 0
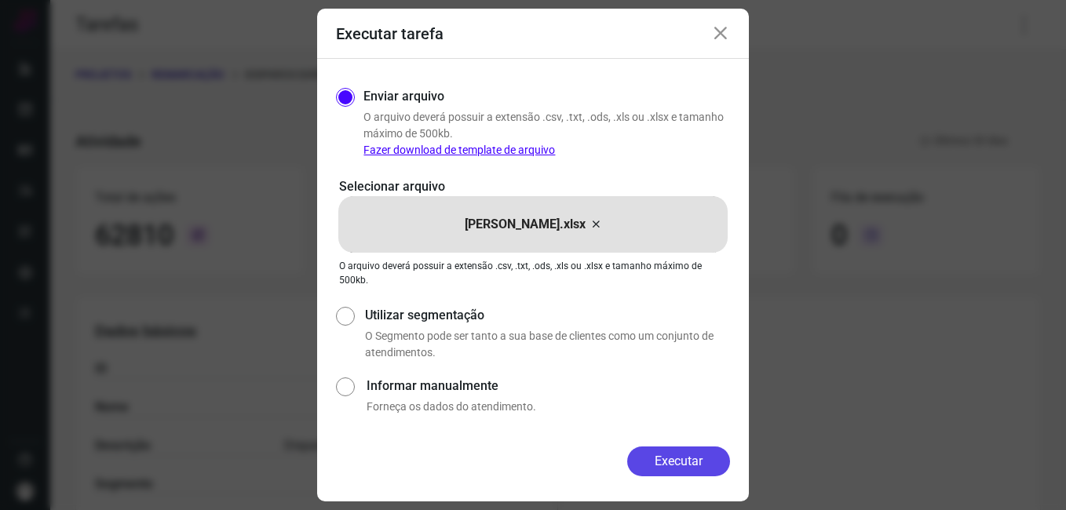
click at [667, 467] on button "Executar" at bounding box center [678, 462] width 103 height 30
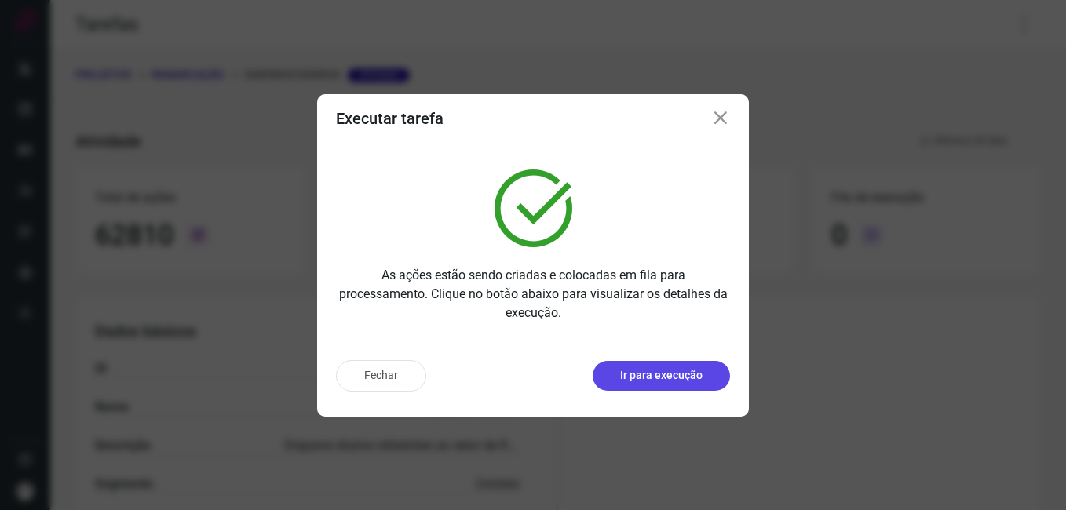
click at [669, 370] on p "Ir para execução" at bounding box center [661, 375] width 82 height 16
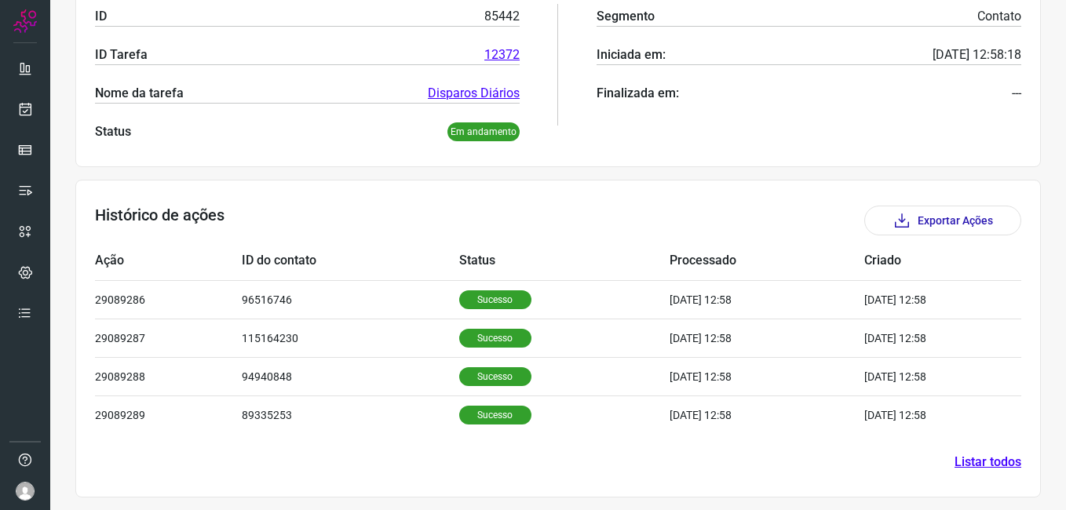
scroll to position [291, 0]
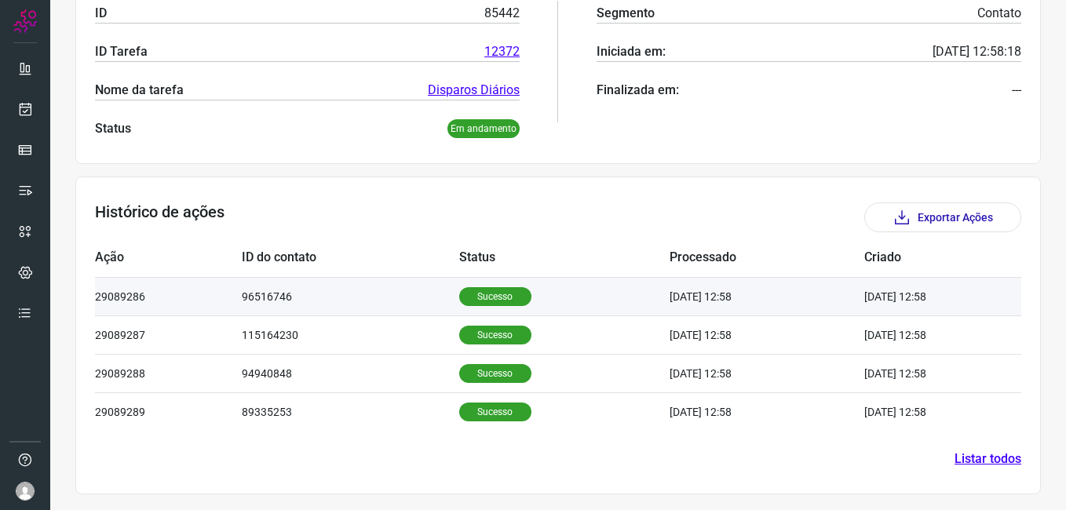
click at [494, 298] on p "Sucesso" at bounding box center [495, 296] width 72 height 19
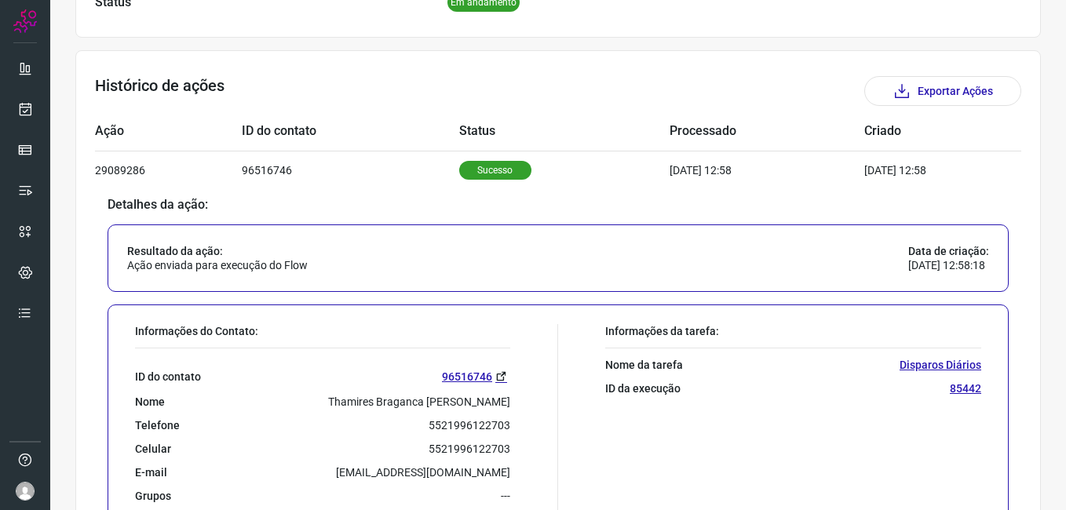
scroll to position [549, 0]
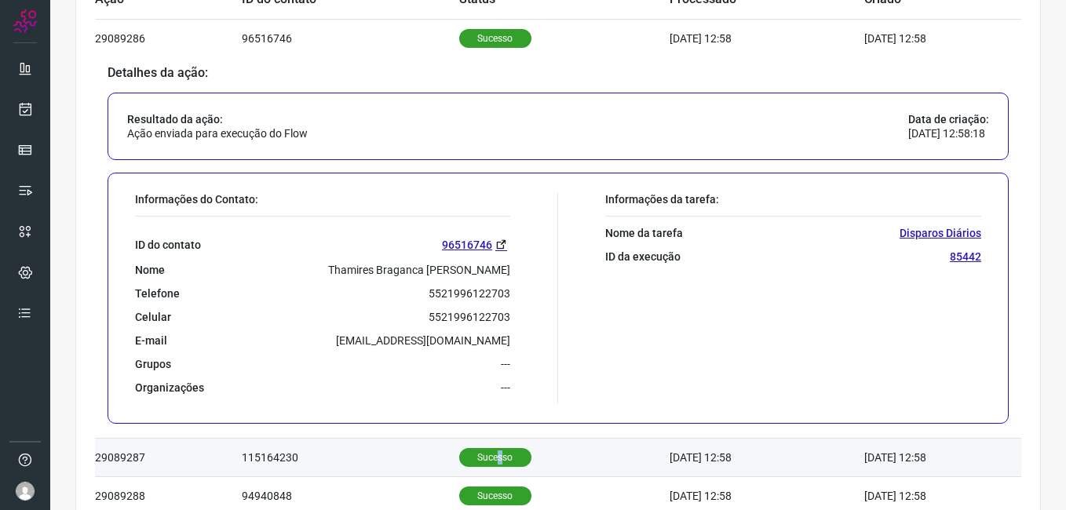
click at [482, 450] on p "Sucesso" at bounding box center [495, 457] width 72 height 19
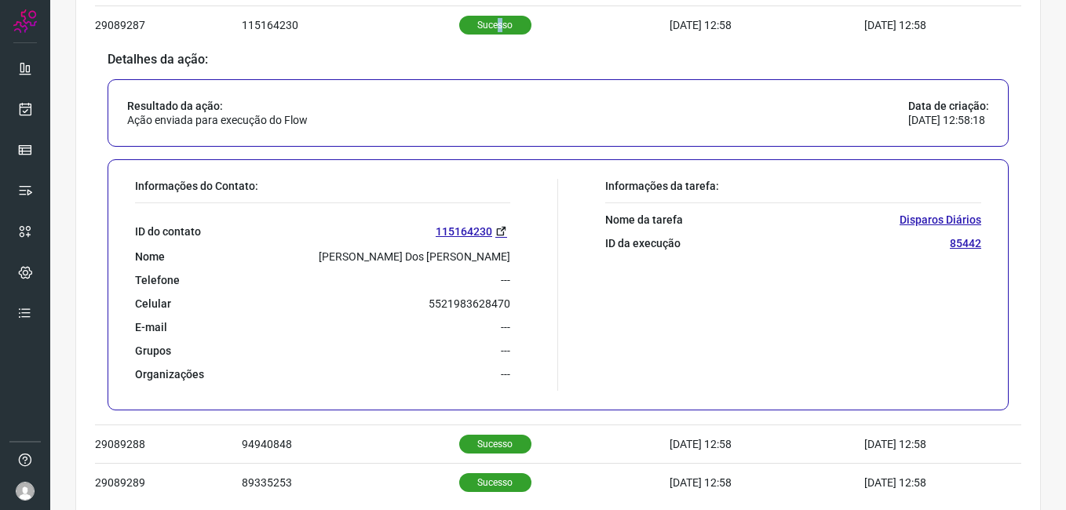
scroll to position [673, 0]
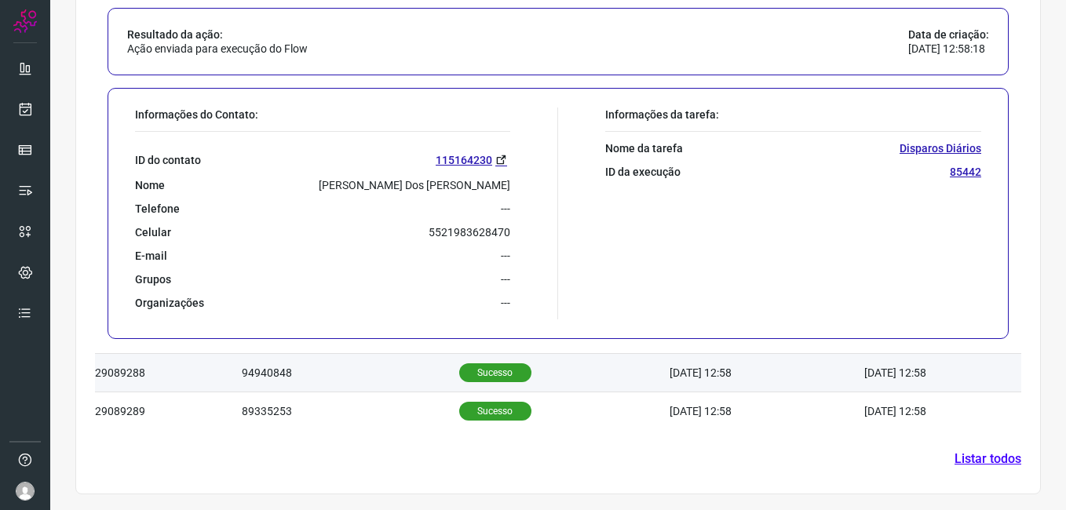
click at [481, 367] on p "Sucesso" at bounding box center [495, 372] width 72 height 19
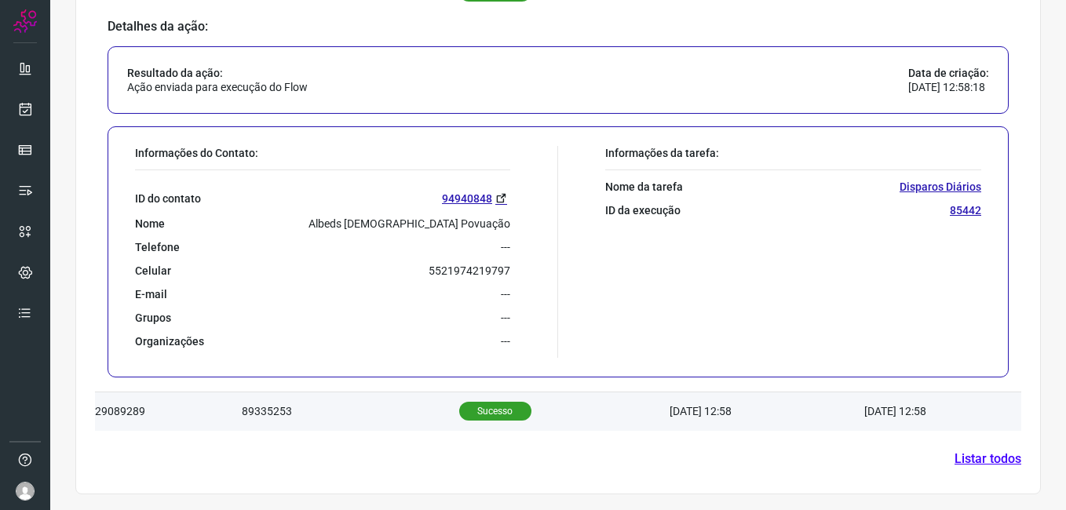
click at [484, 411] on p "Sucesso" at bounding box center [495, 411] width 72 height 19
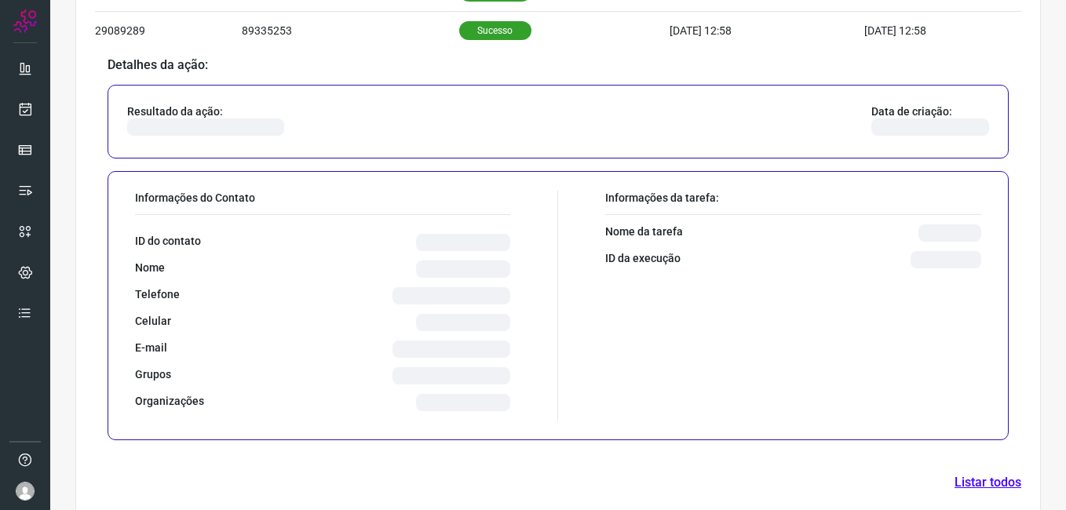
scroll to position [672, 0]
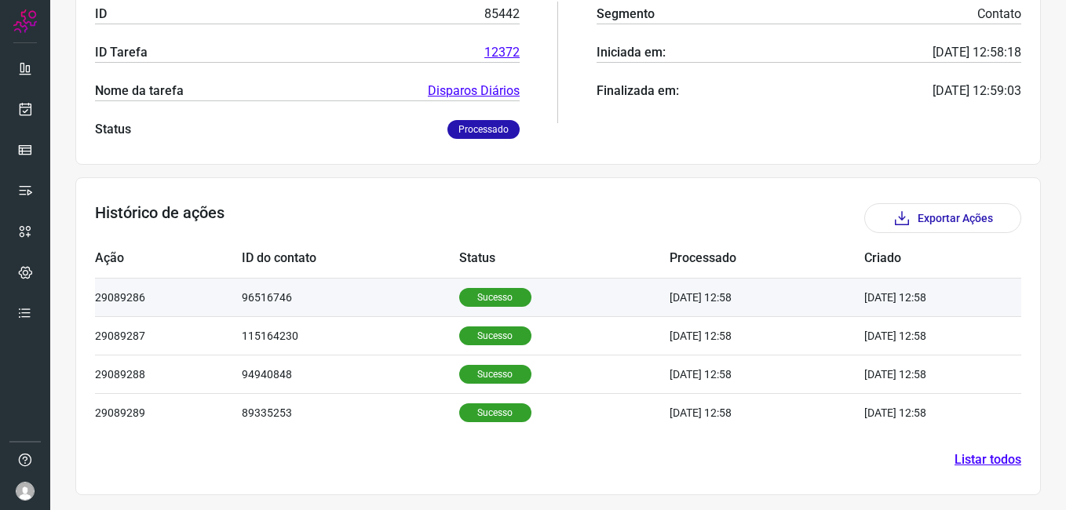
scroll to position [291, 0]
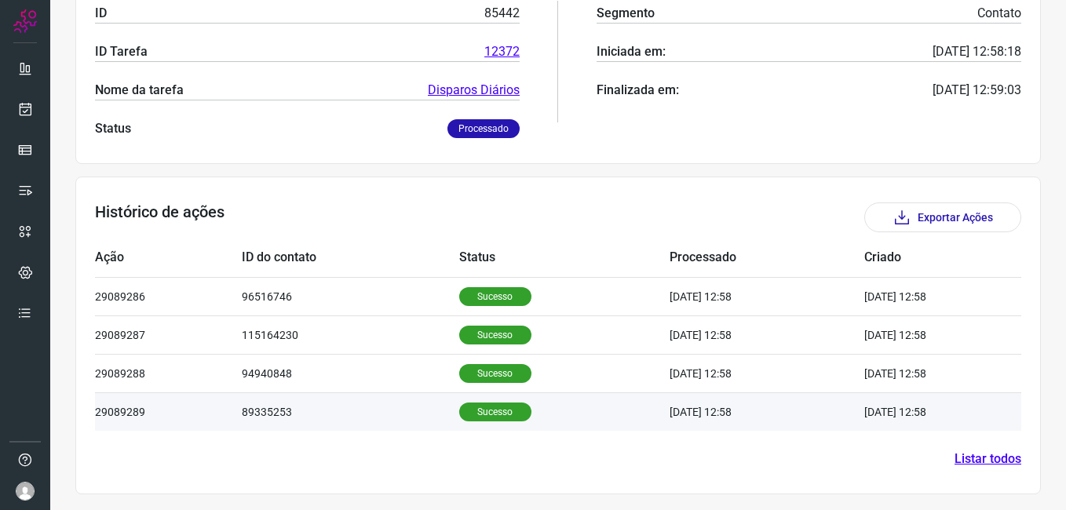
click at [489, 418] on p "Sucesso" at bounding box center [495, 412] width 72 height 19
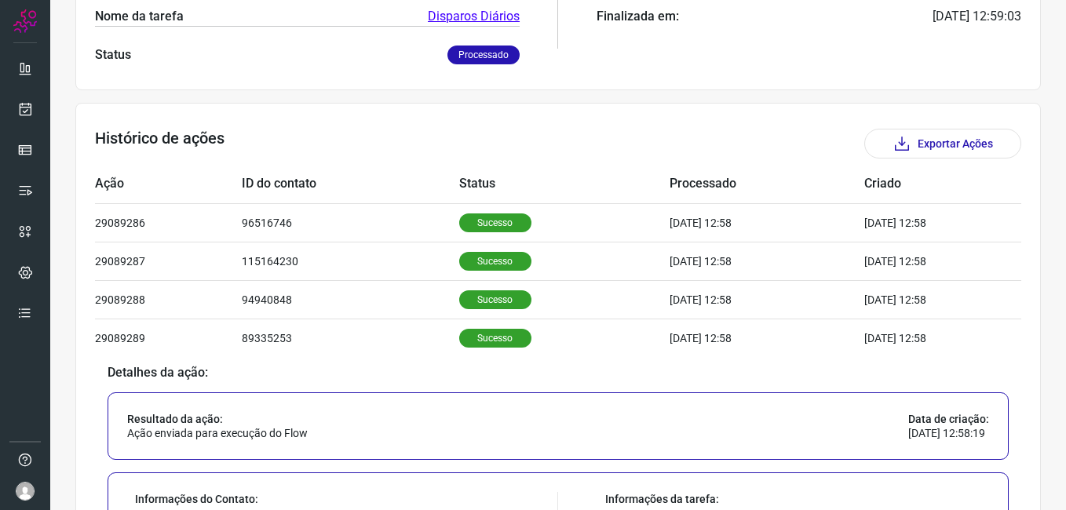
scroll to position [358, 0]
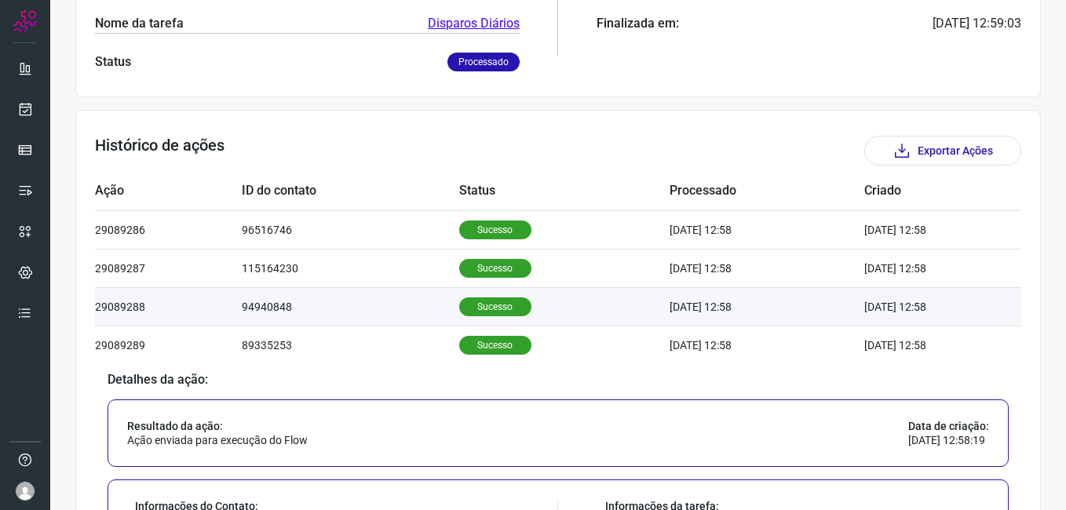
click at [479, 299] on p "Sucesso" at bounding box center [495, 306] width 72 height 19
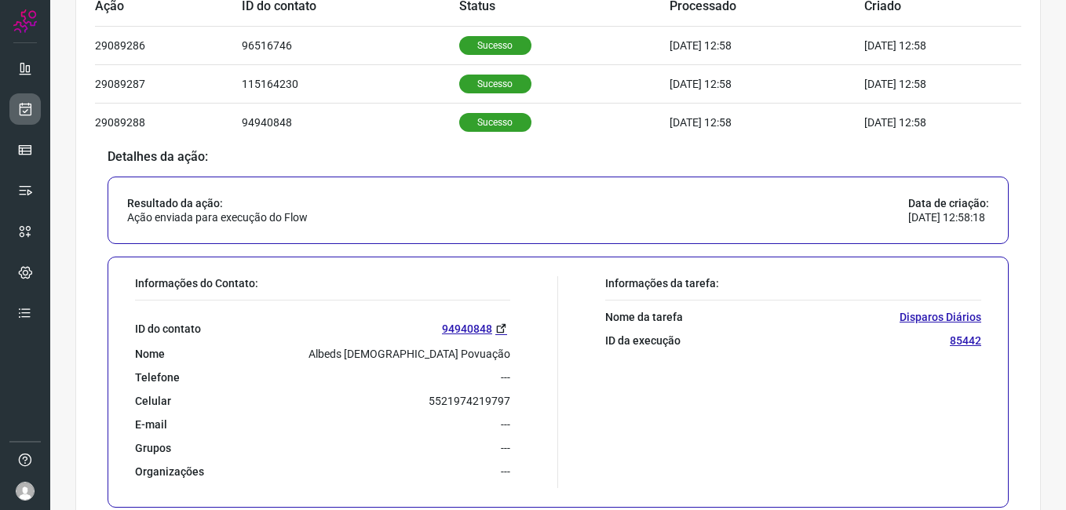
scroll to position [123, 0]
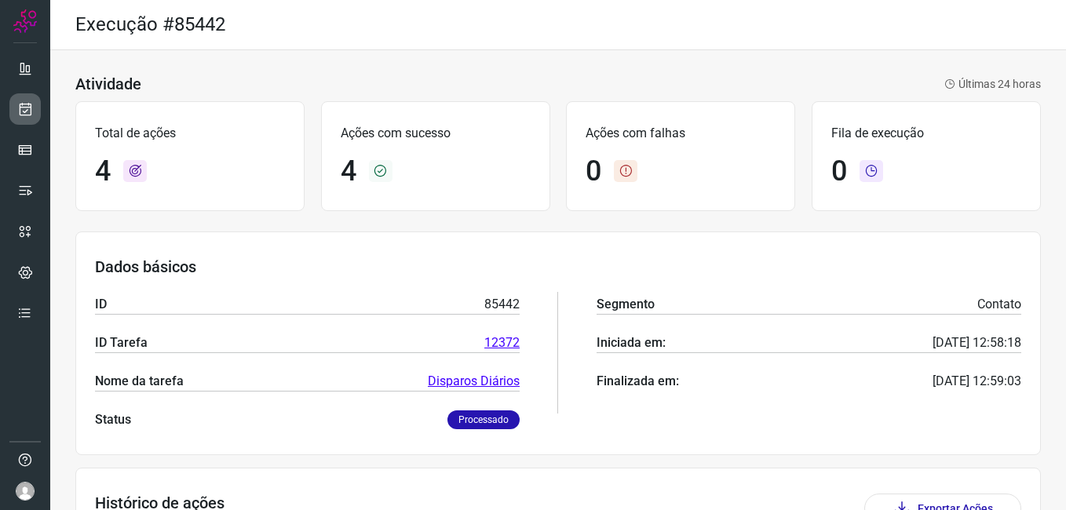
click at [16, 116] on link at bounding box center [24, 108] width 31 height 31
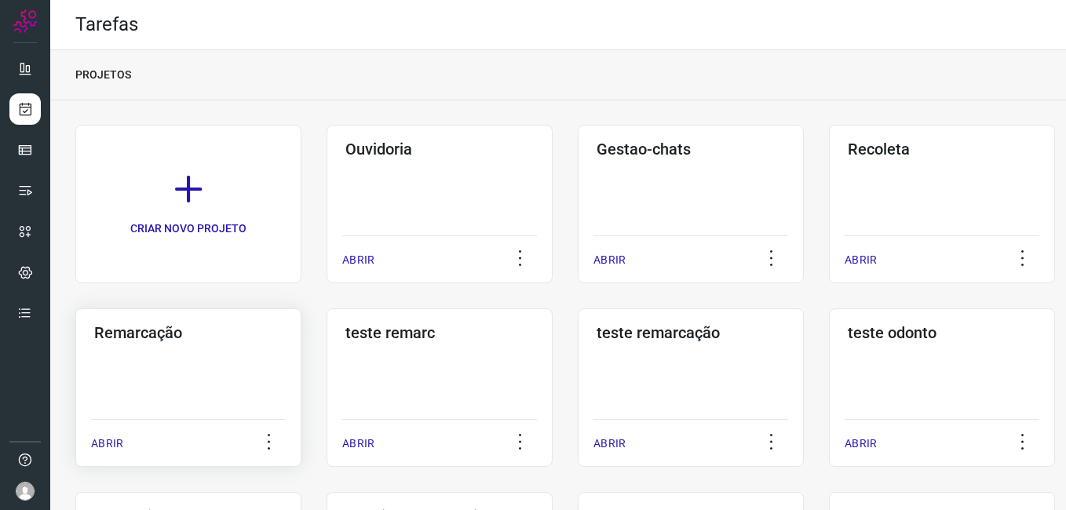
click at [229, 363] on div "Remarcação ABRIR" at bounding box center [188, 387] width 226 height 159
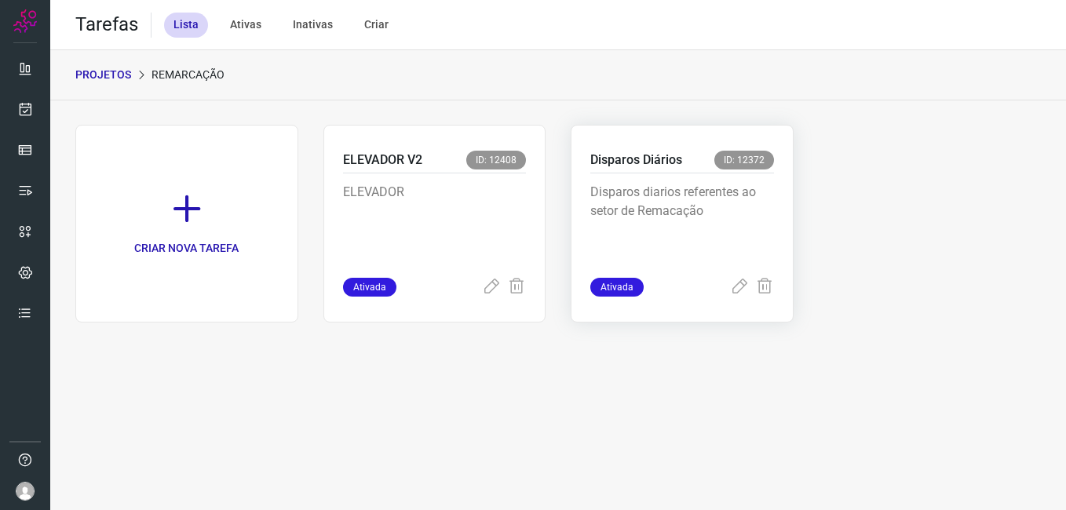
click at [603, 215] on p "Disparos diarios referentes ao setor de Remacação" at bounding box center [682, 222] width 184 height 78
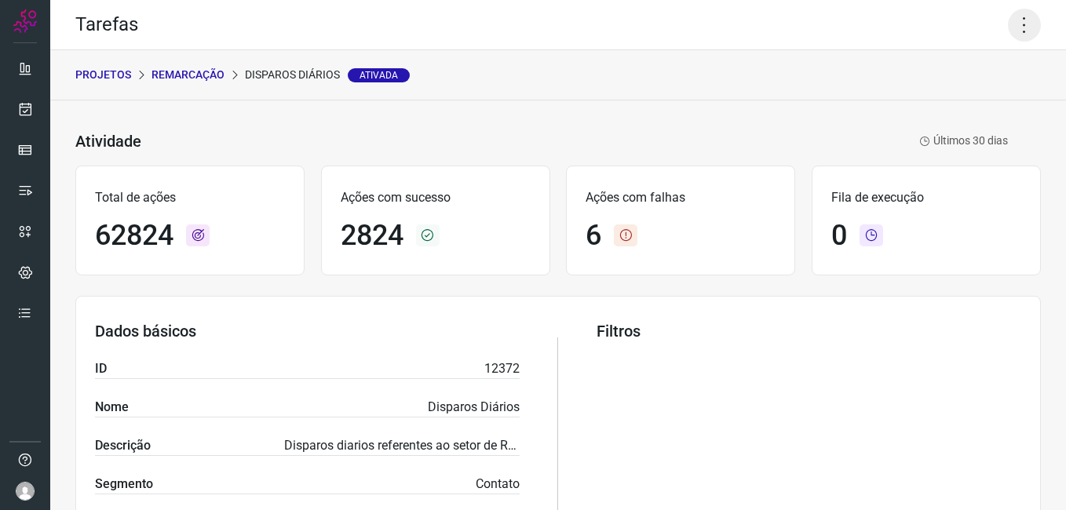
click at [1019, 27] on icon at bounding box center [1024, 25] width 33 height 33
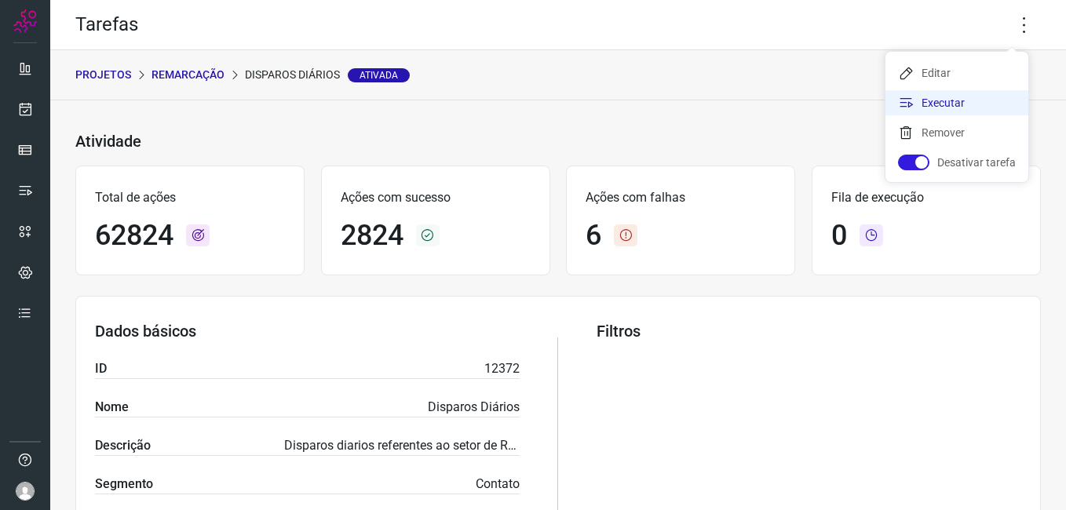
click at [982, 100] on li "Executar" at bounding box center [956, 102] width 143 height 25
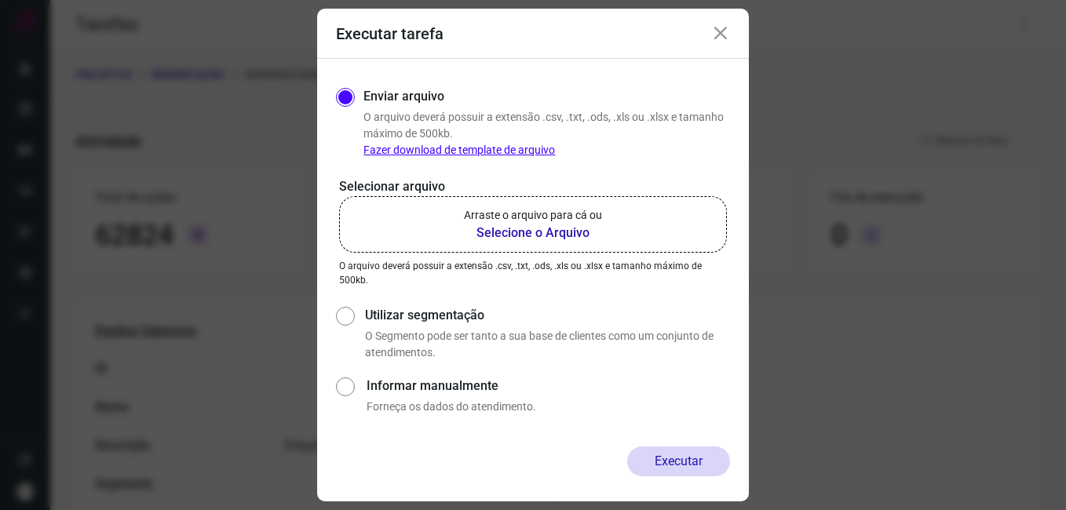
click at [531, 236] on b "Selecione o Arquivo" at bounding box center [533, 233] width 138 height 19
click at [0, 0] on input "Arraste o arquivo para cá ou Selecione o Arquivo" at bounding box center [0, 0] width 0 height 0
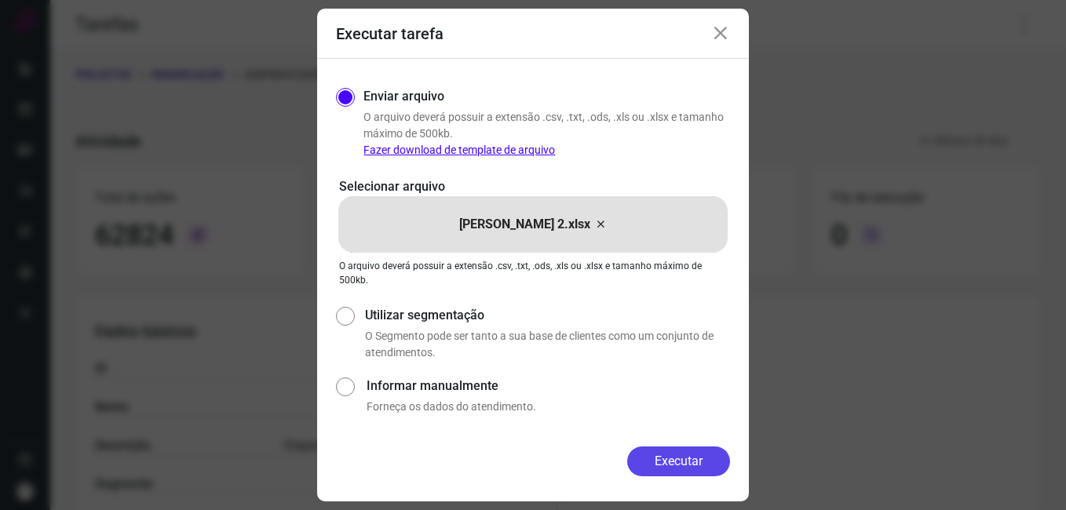
click at [680, 461] on button "Executar" at bounding box center [678, 462] width 103 height 30
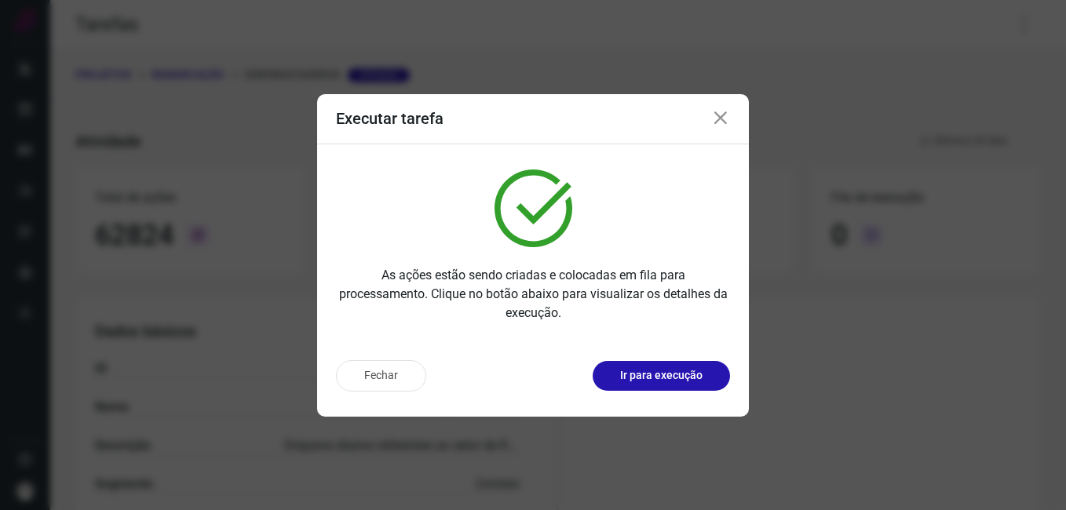
click at [652, 381] on p "Ir para execução" at bounding box center [661, 375] width 82 height 16
